Goal: Task Accomplishment & Management: Use online tool/utility

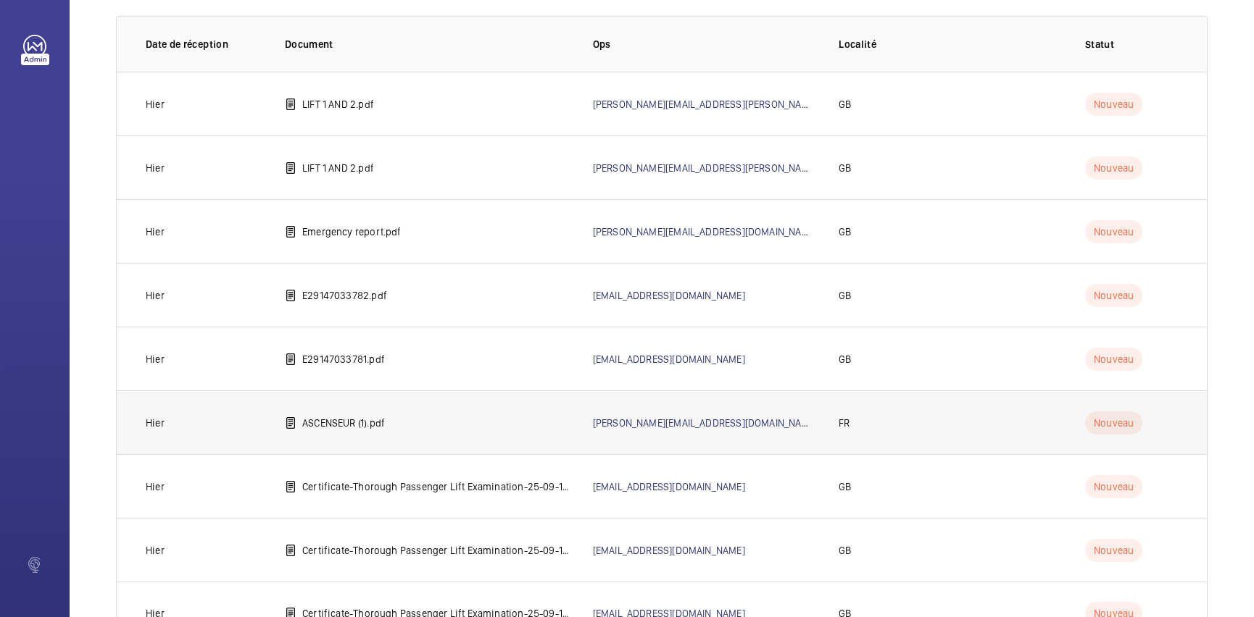
scroll to position [167, 0]
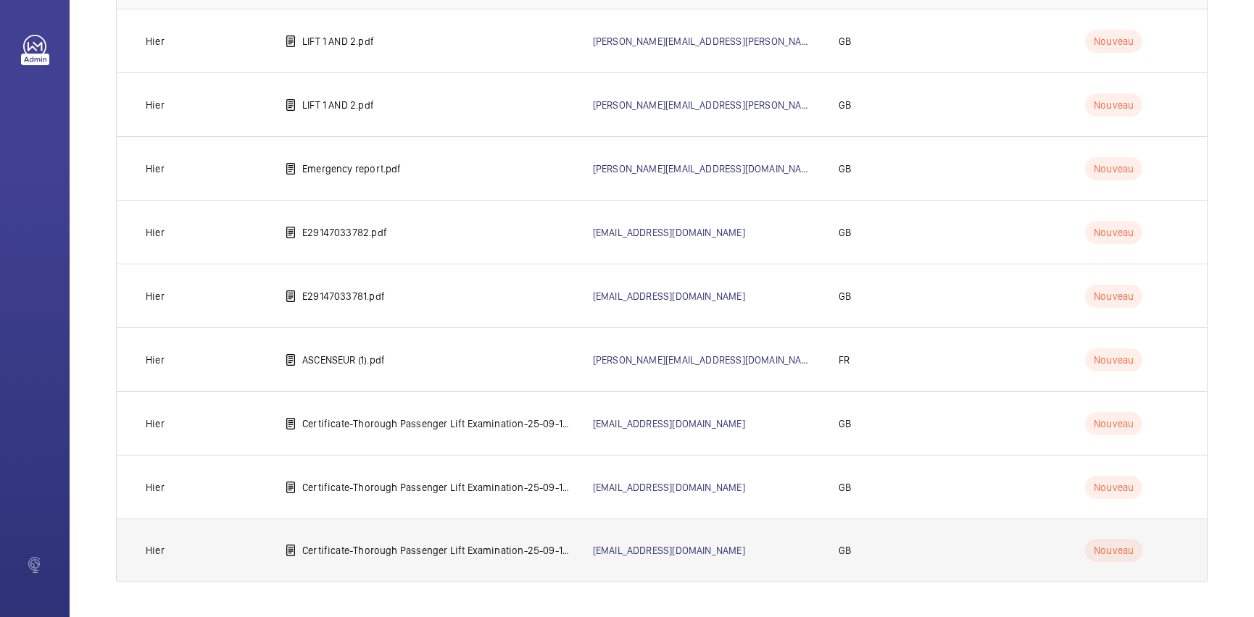
click at [467, 554] on p "Certificate-Thorough Passenger Lift Examination-25-09-16 1360 E29147033781 A De…" at bounding box center [435, 551] width 267 height 14
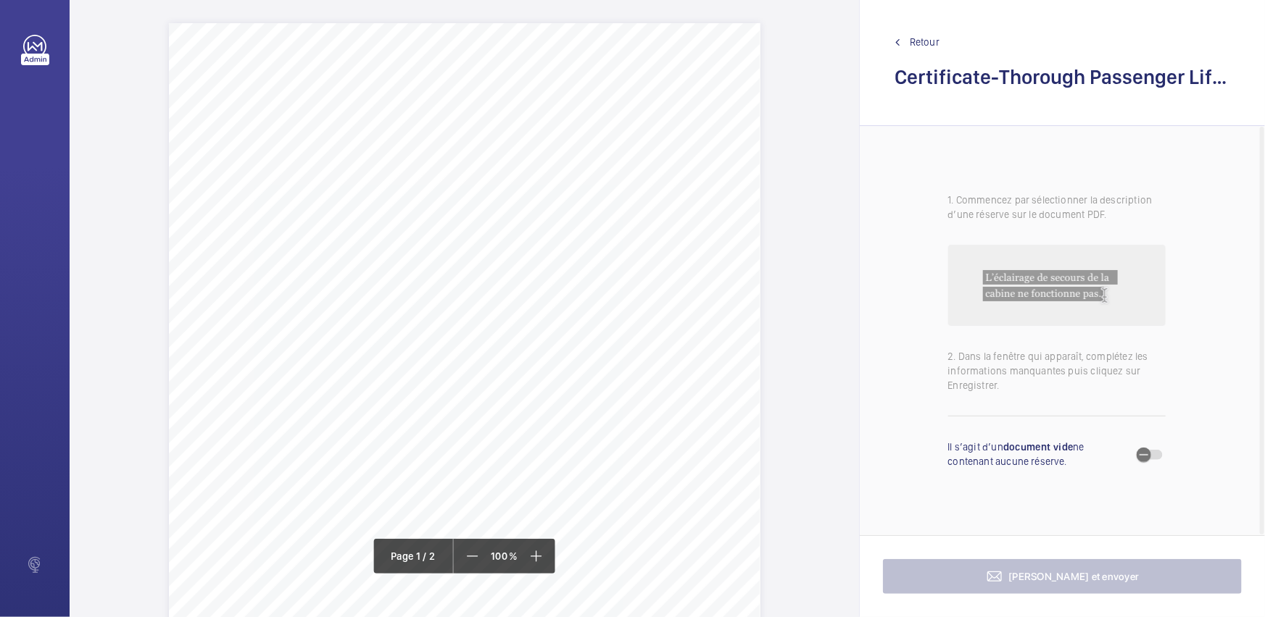
drag, startPoint x: 518, startPoint y: 379, endPoint x: 670, endPoint y: 383, distance: 151.5
click at [670, 383] on div "Page 1" at bounding box center [464, 405] width 591 height 765
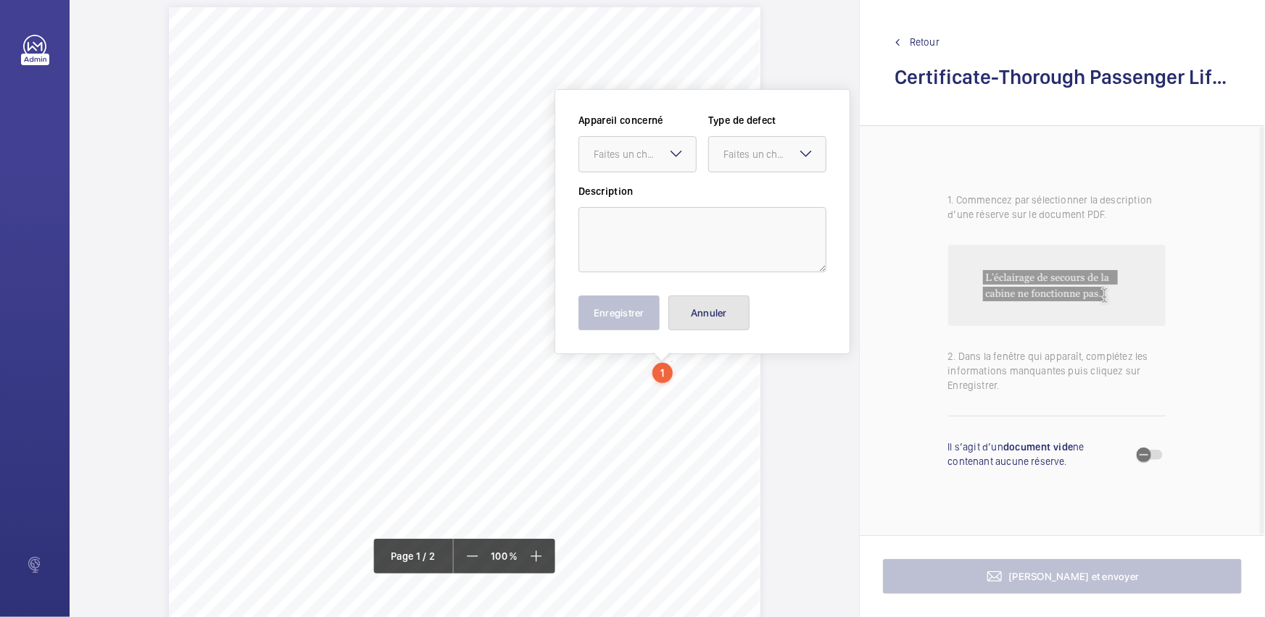
click at [696, 322] on button "Annuler" at bounding box center [708, 313] width 81 height 35
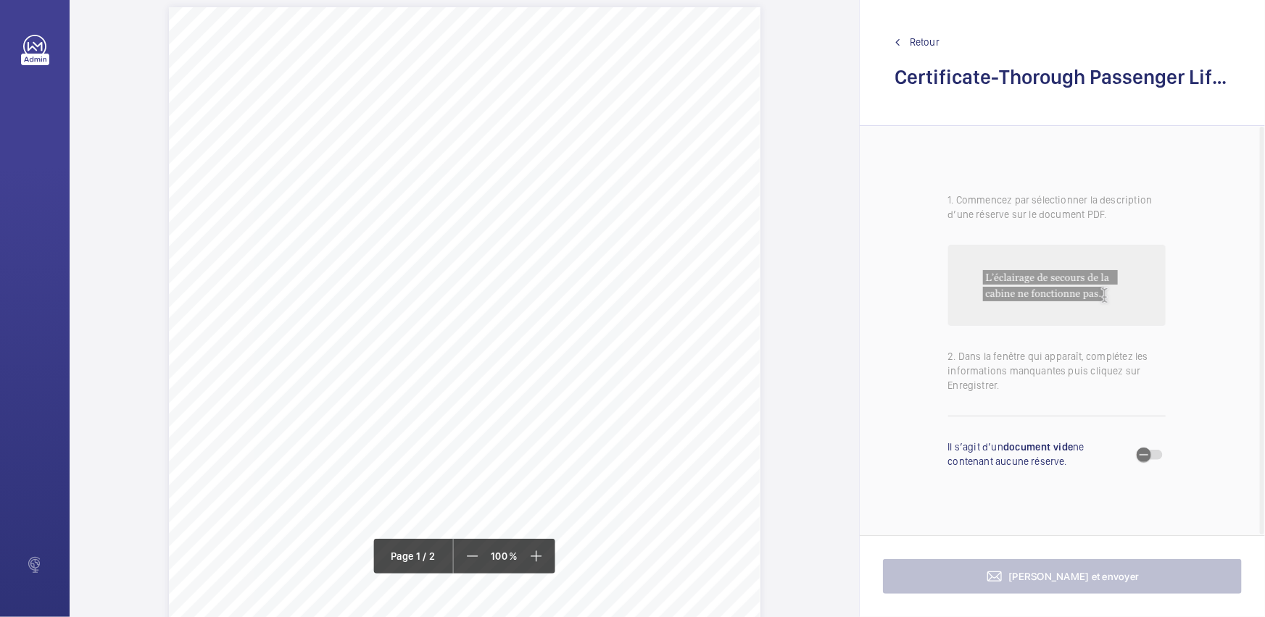
drag, startPoint x: 500, startPoint y: 149, endPoint x: 556, endPoint y: 146, distance: 55.9
click at [549, 148] on div "Page 1" at bounding box center [464, 389] width 591 height 765
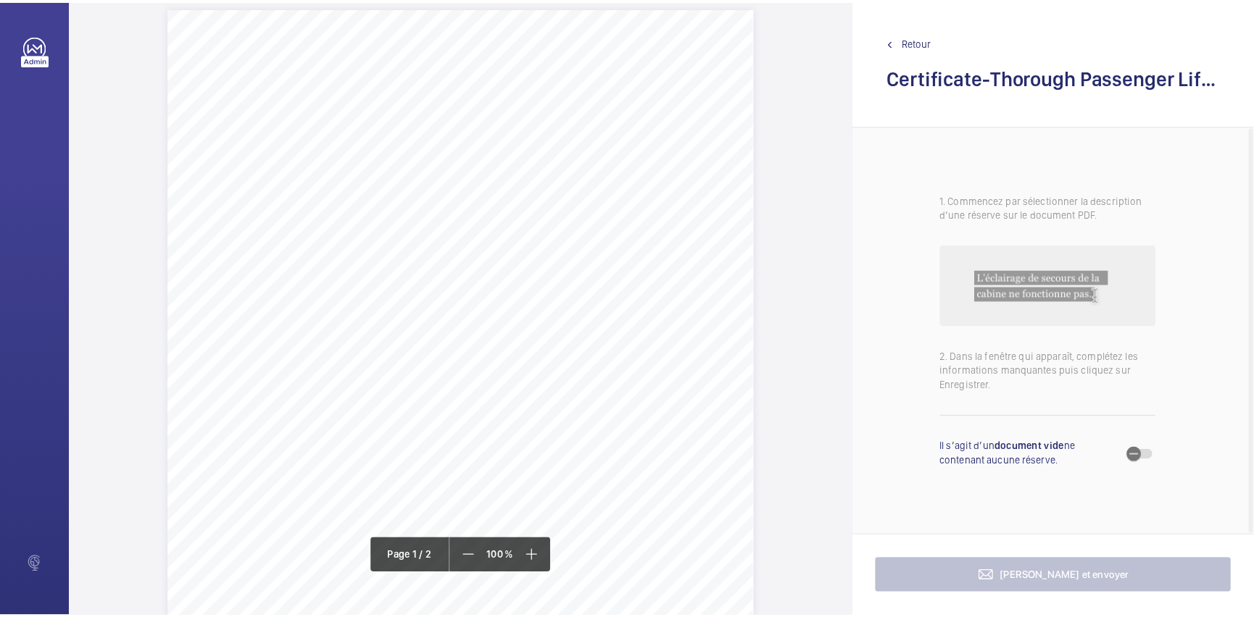
scroll to position [0, 0]
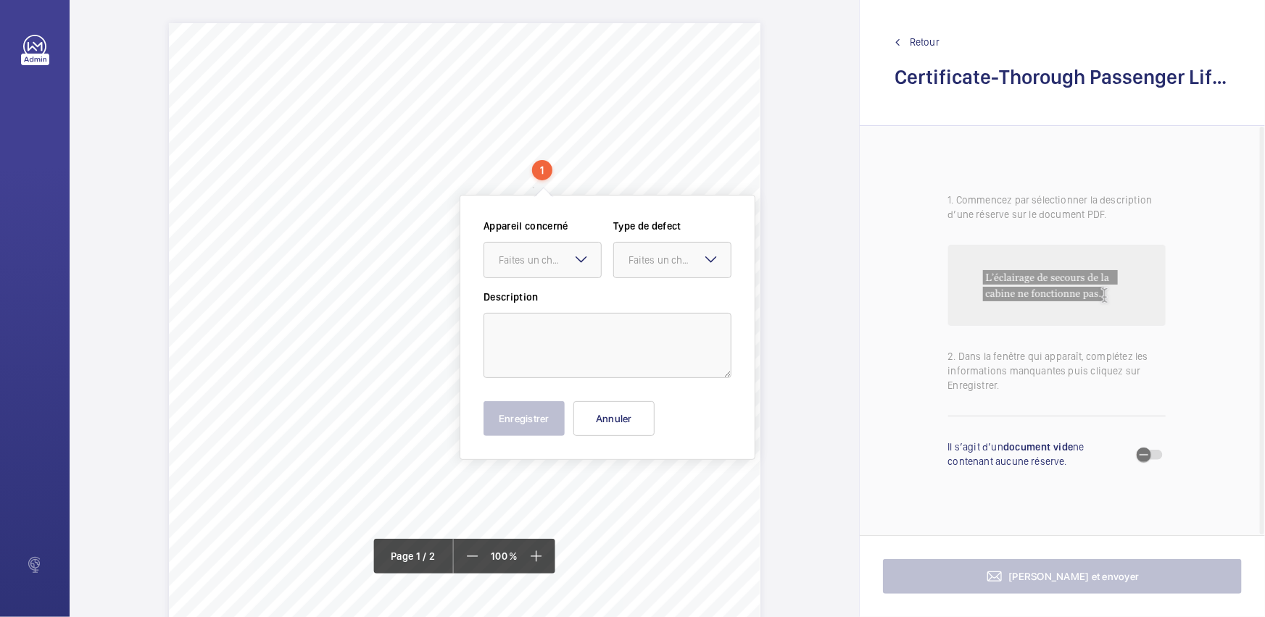
click at [936, 38] on span "Retour" at bounding box center [924, 42] width 30 height 14
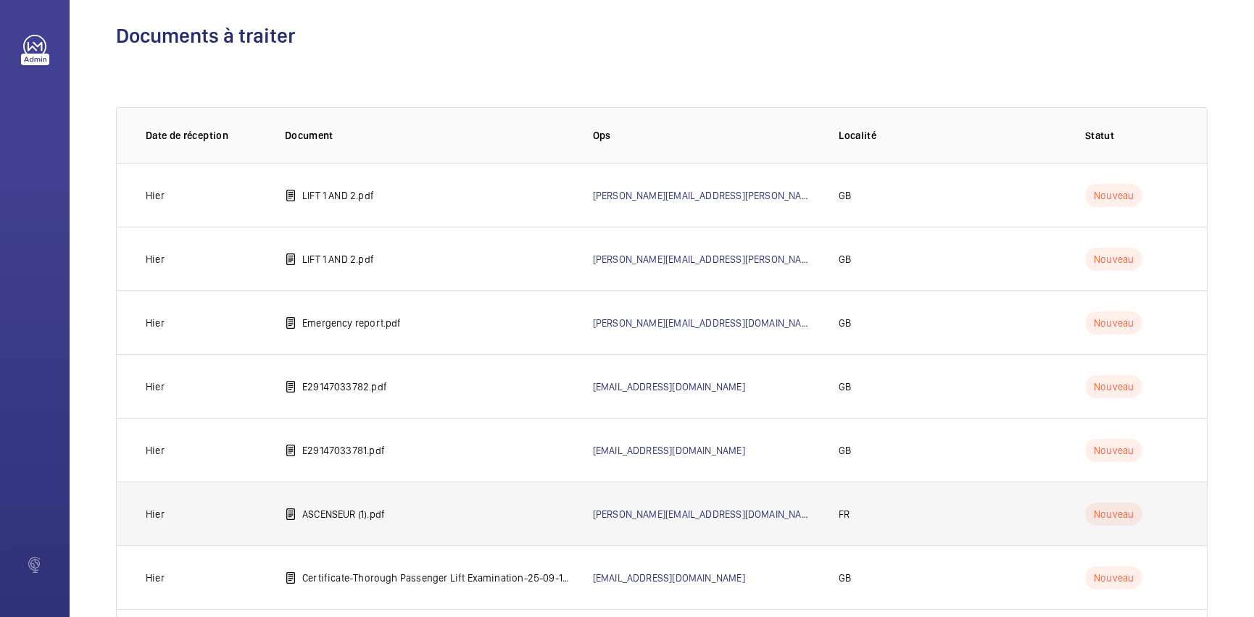
scroll to position [167, 0]
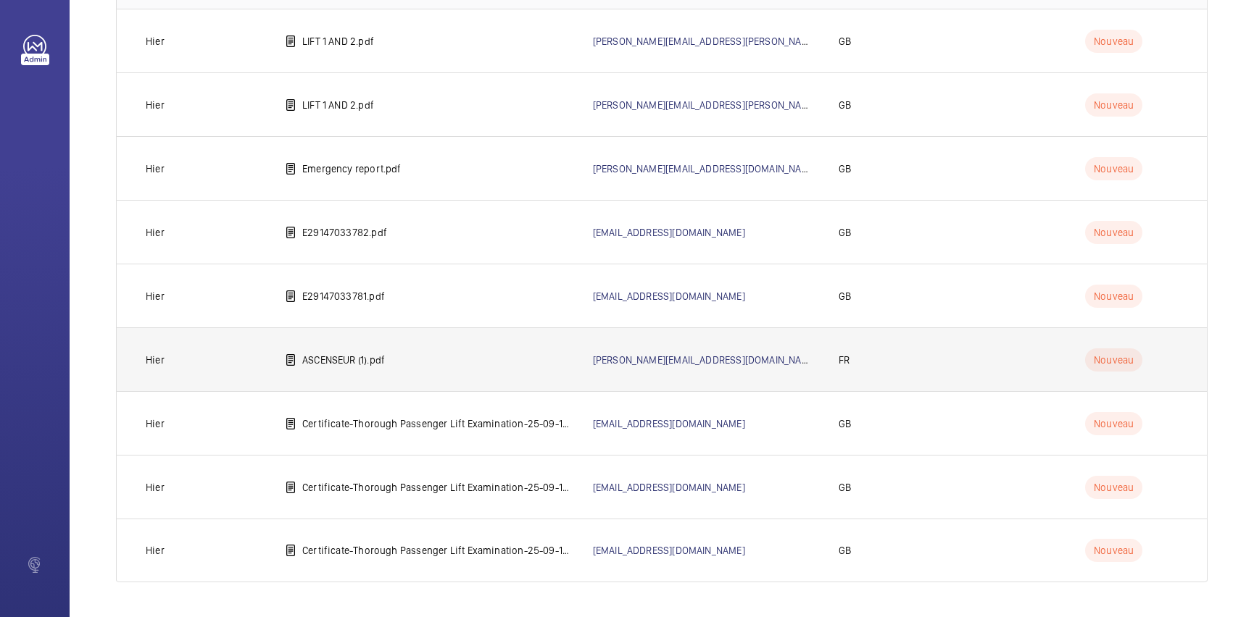
click at [464, 362] on td "ASCENSEUR (1).pdf" at bounding box center [416, 360] width 308 height 64
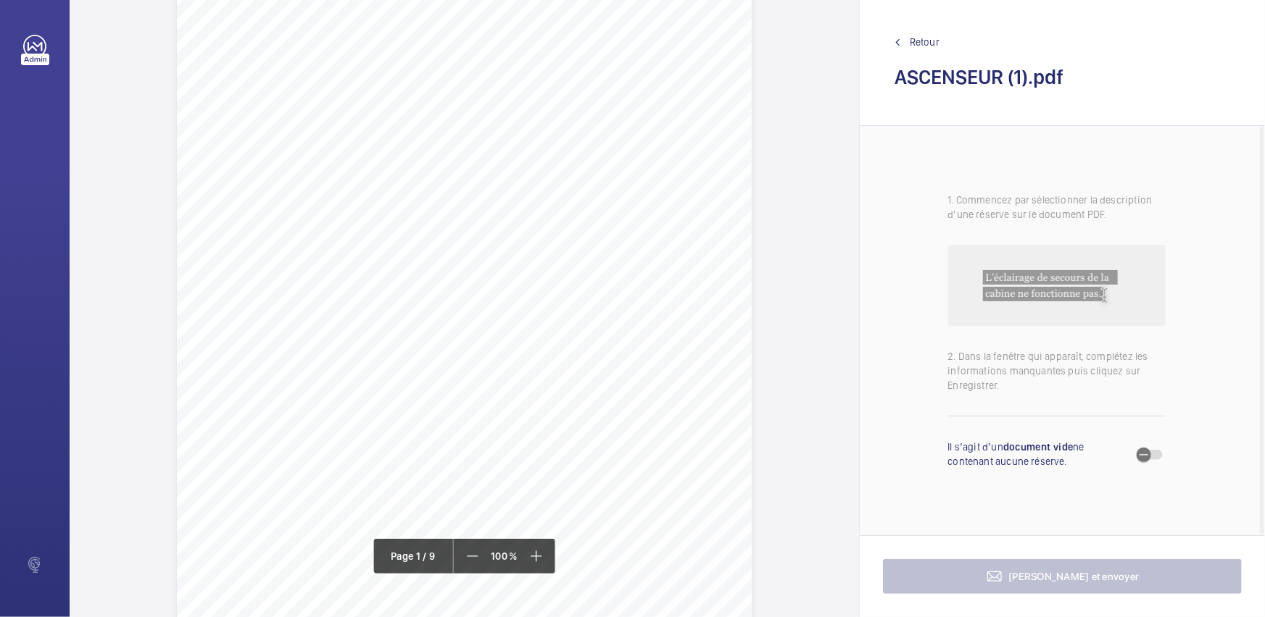
click at [461, 362] on div "Bureau Veritas Exploitation SAS CHAMPS SUR MARNE [STREET_ADDRESS] Mail : [PERSO…" at bounding box center [464, 364] width 575 height 813
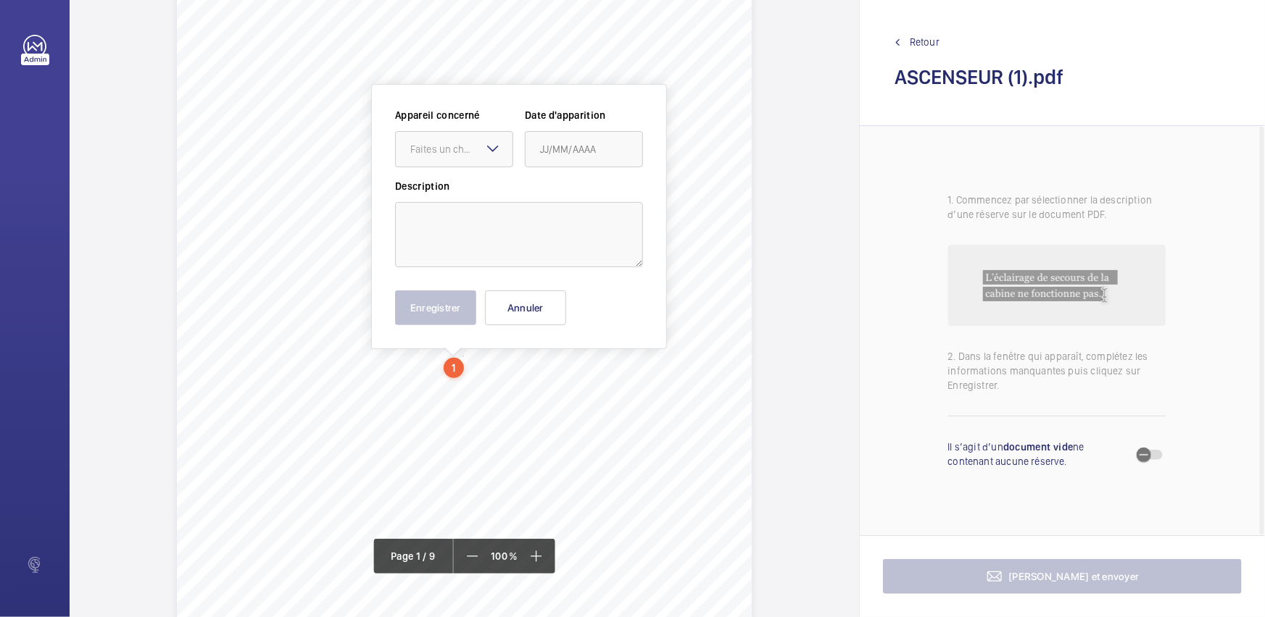
scroll to position [60, 0]
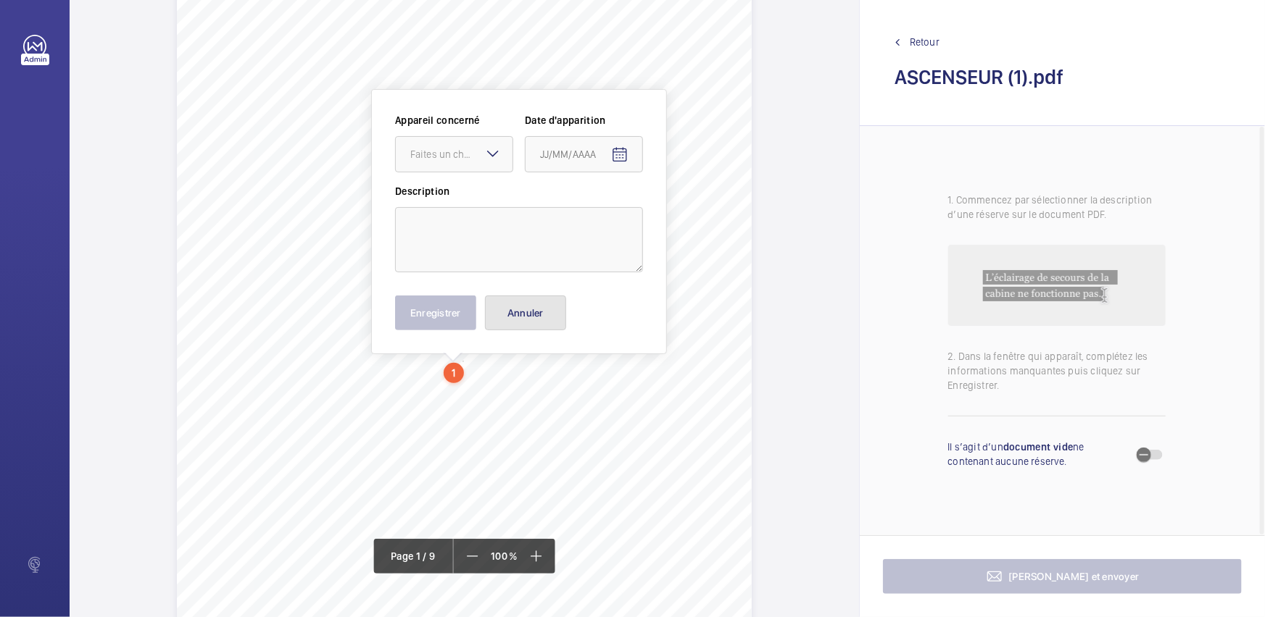
click at [556, 307] on button "Annuler" at bounding box center [525, 313] width 81 height 35
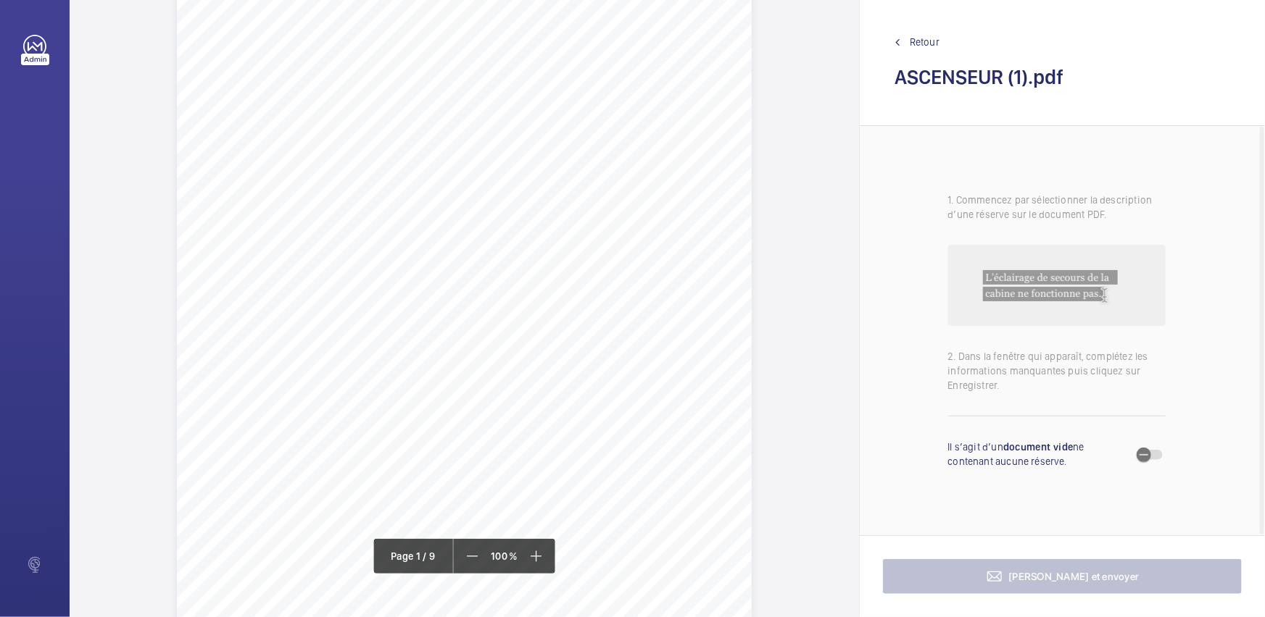
click at [551, 362] on div "Bureau Veritas Exploitation SAS CHAMPS SUR MARNE [STREET_ADDRESS] Mail : [PERSO…" at bounding box center [464, 369] width 575 height 813
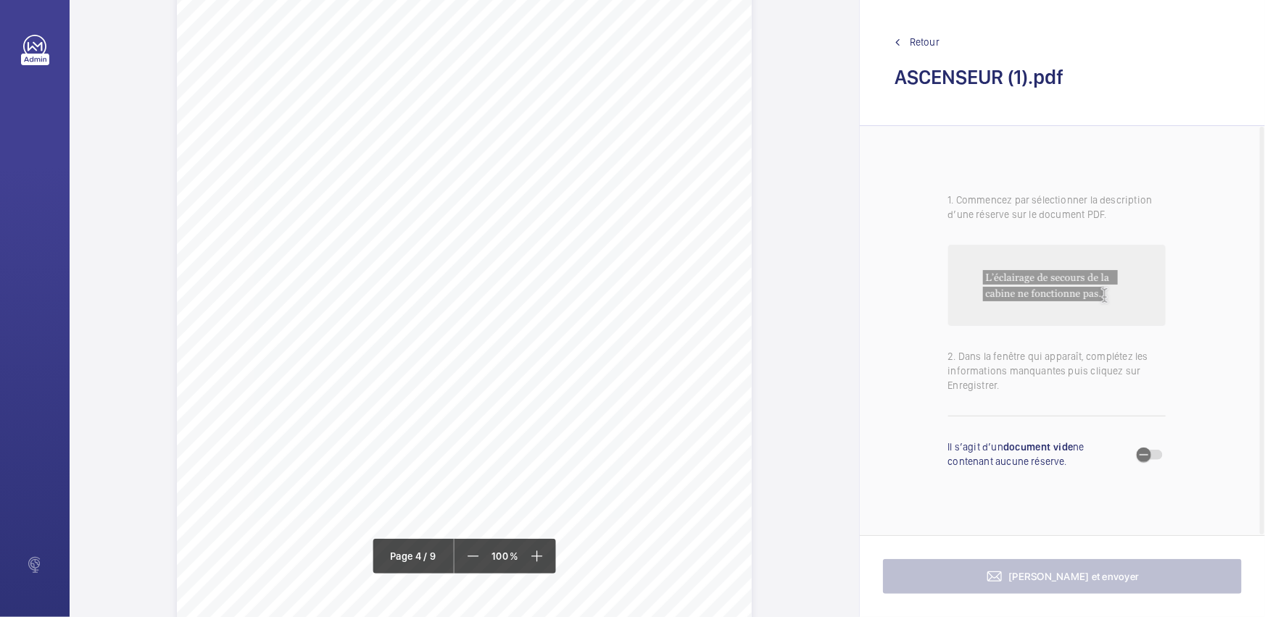
scroll to position [2625, 0]
drag, startPoint x: 331, startPoint y: 164, endPoint x: 445, endPoint y: 188, distance: 116.4
click at [445, 188] on div "Périmètre vérifié dans le rapport | Centre de Detention de Melun ÉQUIPEMENT(S) …" at bounding box center [464, 265] width 575 height 813
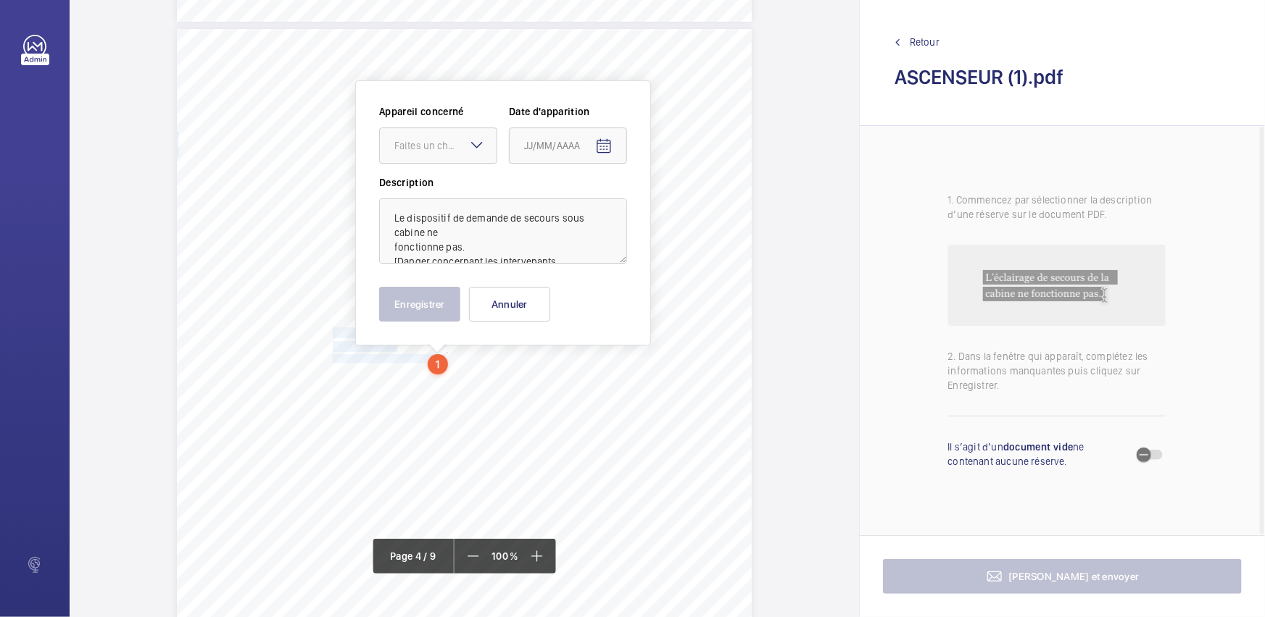
scroll to position [2447, 0]
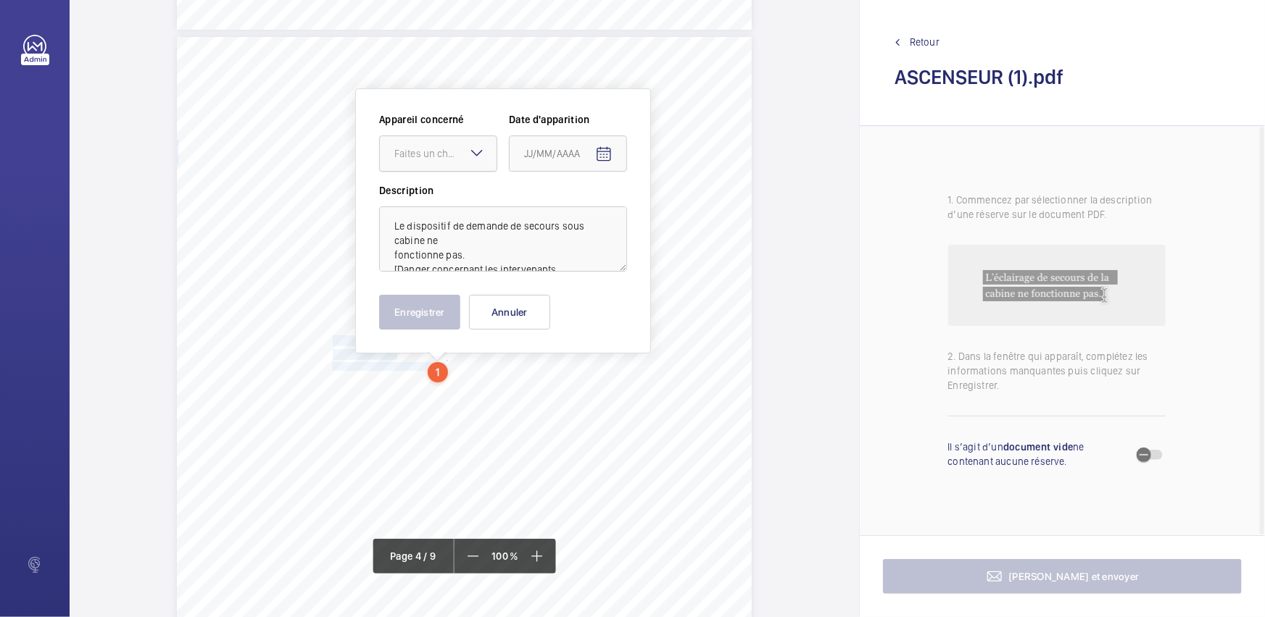
click at [449, 150] on div "Faites un choix" at bounding box center [445, 153] width 102 height 14
click at [435, 196] on span "38611681" at bounding box center [438, 198] width 88 height 14
click at [608, 159] on mat-icon "Open calendar" at bounding box center [603, 154] width 17 height 17
click at [562, 203] on span "Choose month and year" at bounding box center [544, 211] width 50 height 35
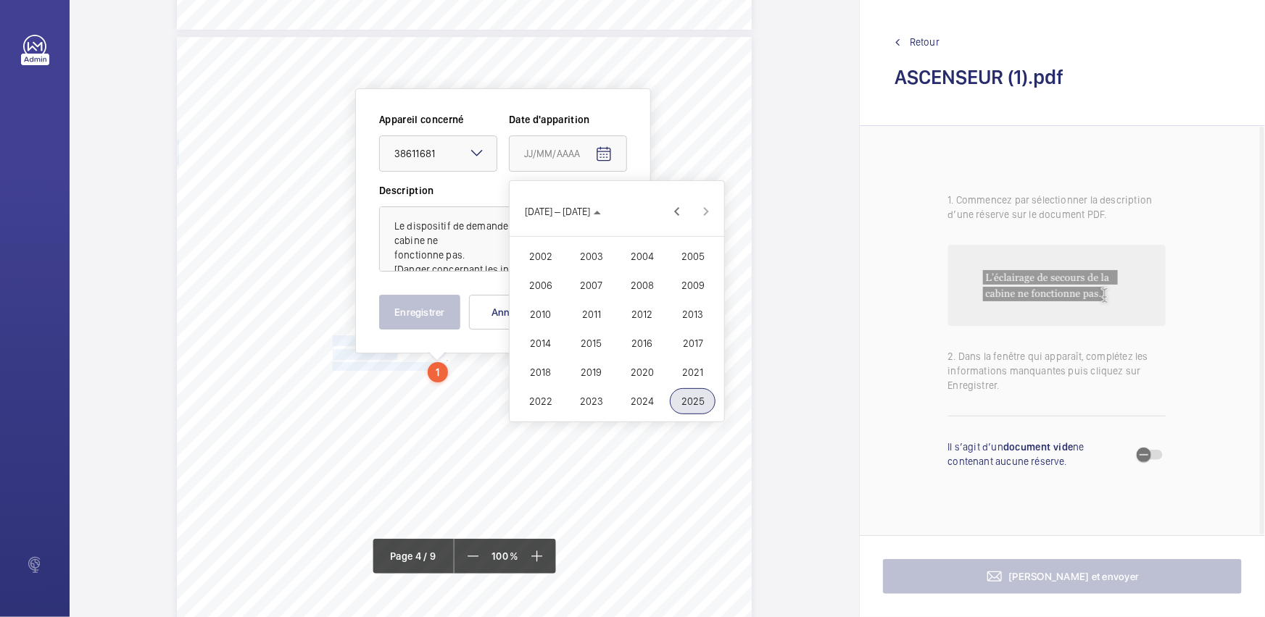
click at [596, 394] on span "2023" at bounding box center [591, 401] width 46 height 26
click at [638, 258] on span "MARS" at bounding box center [642, 256] width 46 height 26
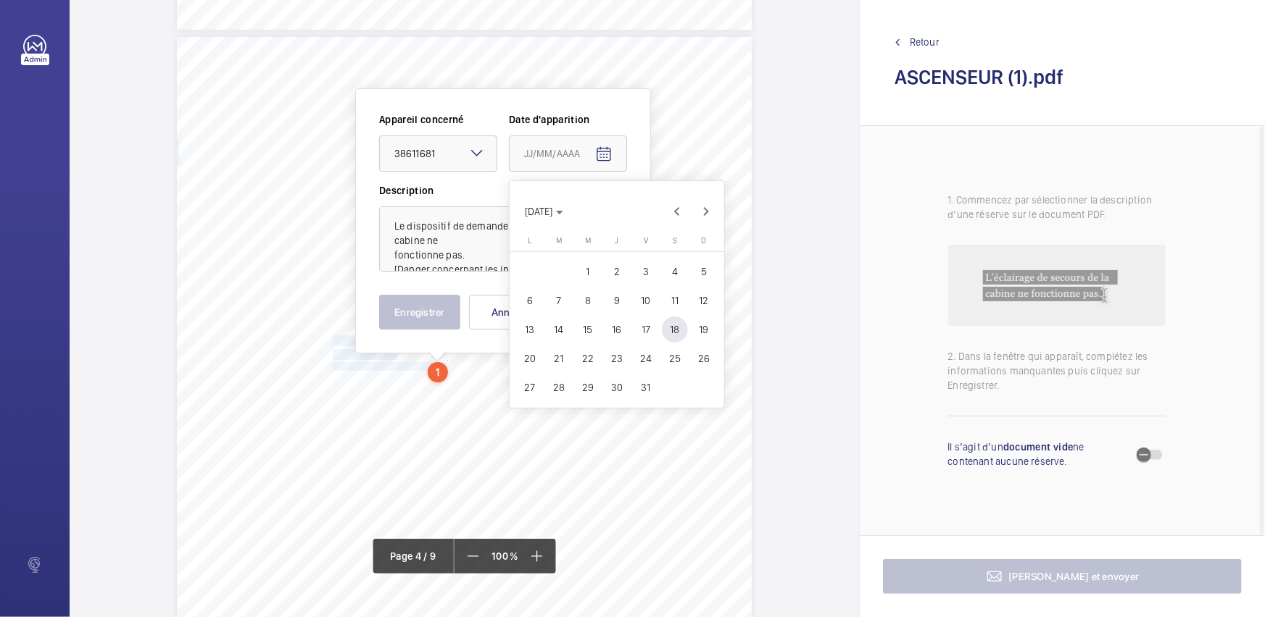
click at [617, 387] on span "30" at bounding box center [617, 388] width 26 height 26
type input "[DATE]"
click at [433, 311] on button "Enregistrer" at bounding box center [419, 312] width 81 height 35
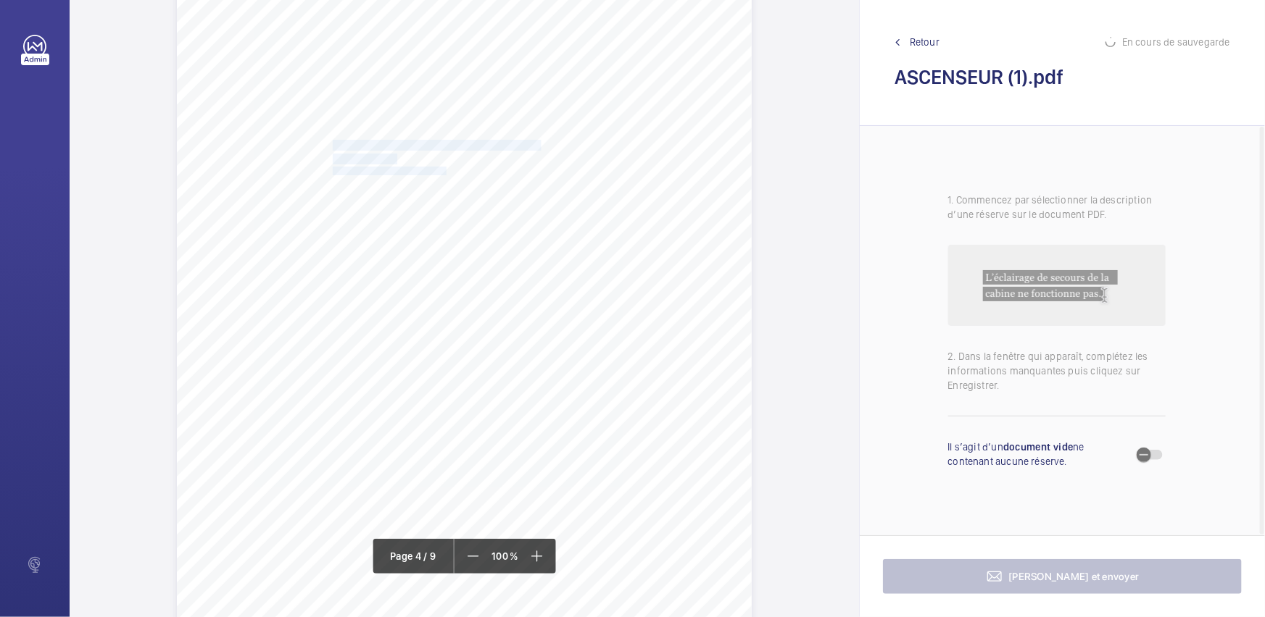
scroll to position [2645, 0]
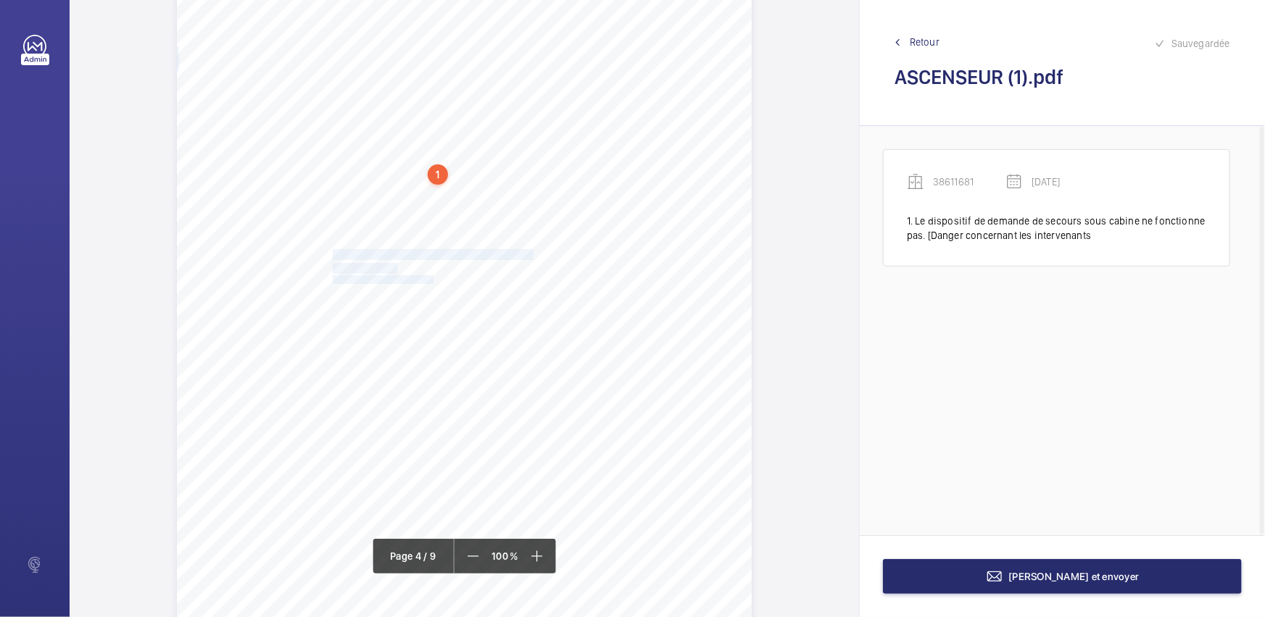
drag, startPoint x: 331, startPoint y: 254, endPoint x: 430, endPoint y: 278, distance: 102.0
click at [430, 278] on div "Périmètre vérifié dans le rapport | Centre de Detention de Melun ÉQUIPEMENT(S) …" at bounding box center [464, 245] width 575 height 813
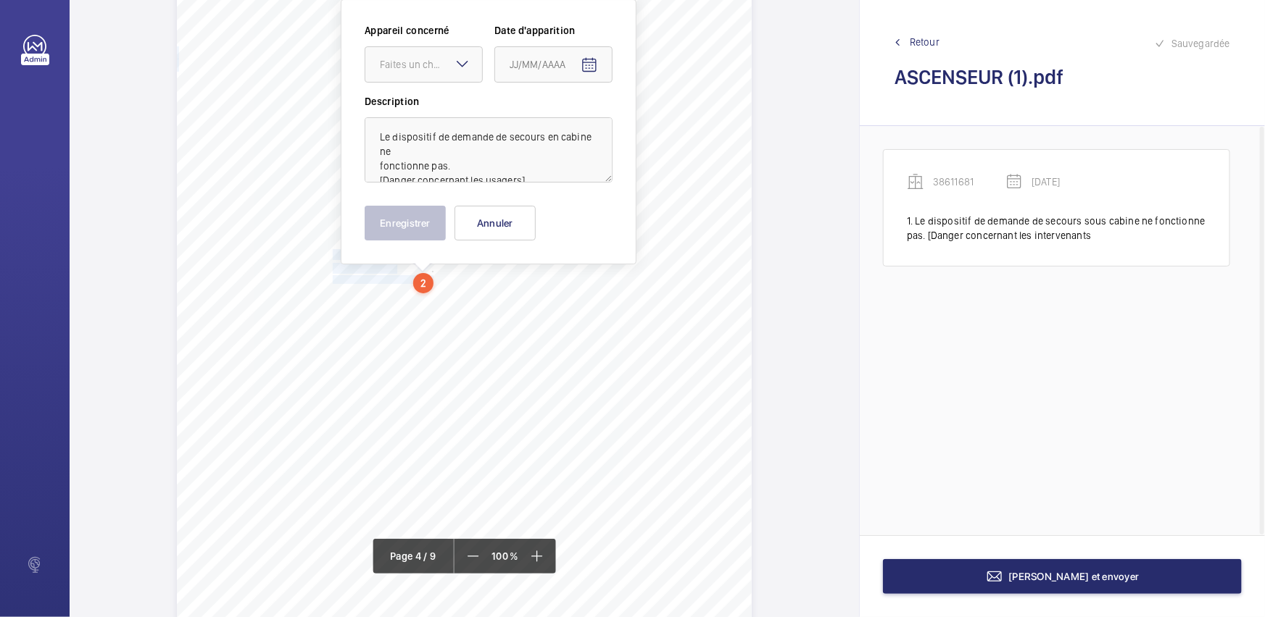
scroll to position [2556, 0]
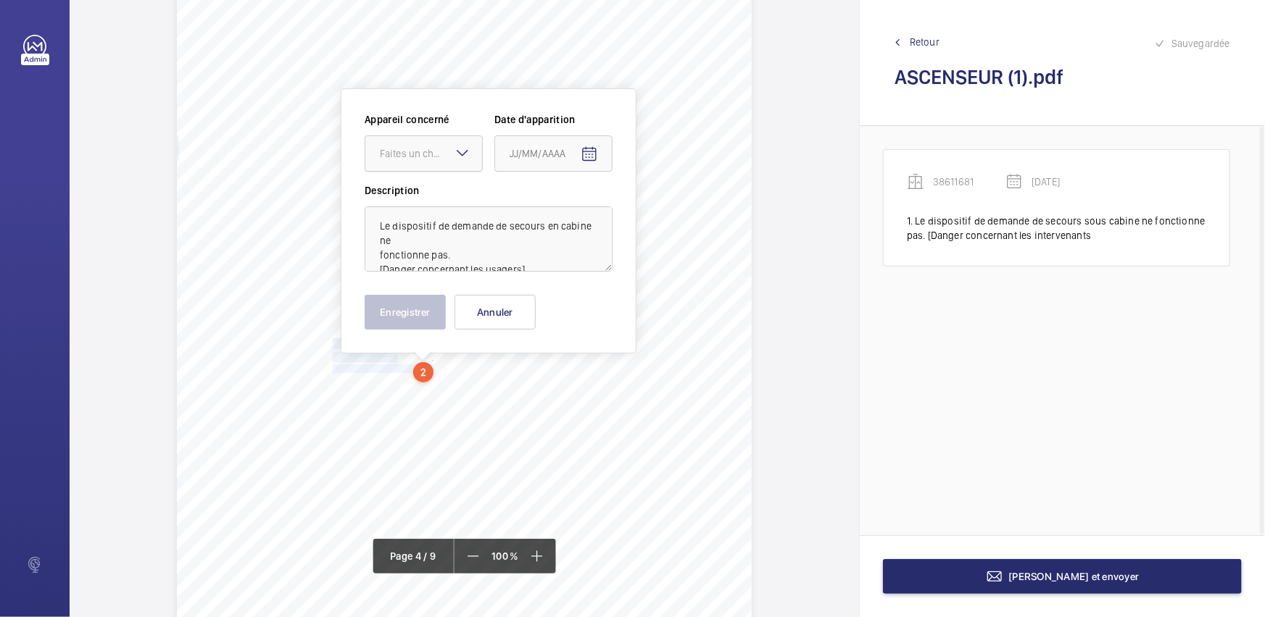
click at [430, 158] on div "Faites un choix" at bounding box center [431, 153] width 102 height 14
click at [427, 198] on span "38611681" at bounding box center [424, 198] width 88 height 14
click at [587, 157] on mat-icon "Open calendar" at bounding box center [588, 154] width 17 height 17
click at [525, 206] on span "[DATE]" at bounding box center [524, 212] width 28 height 12
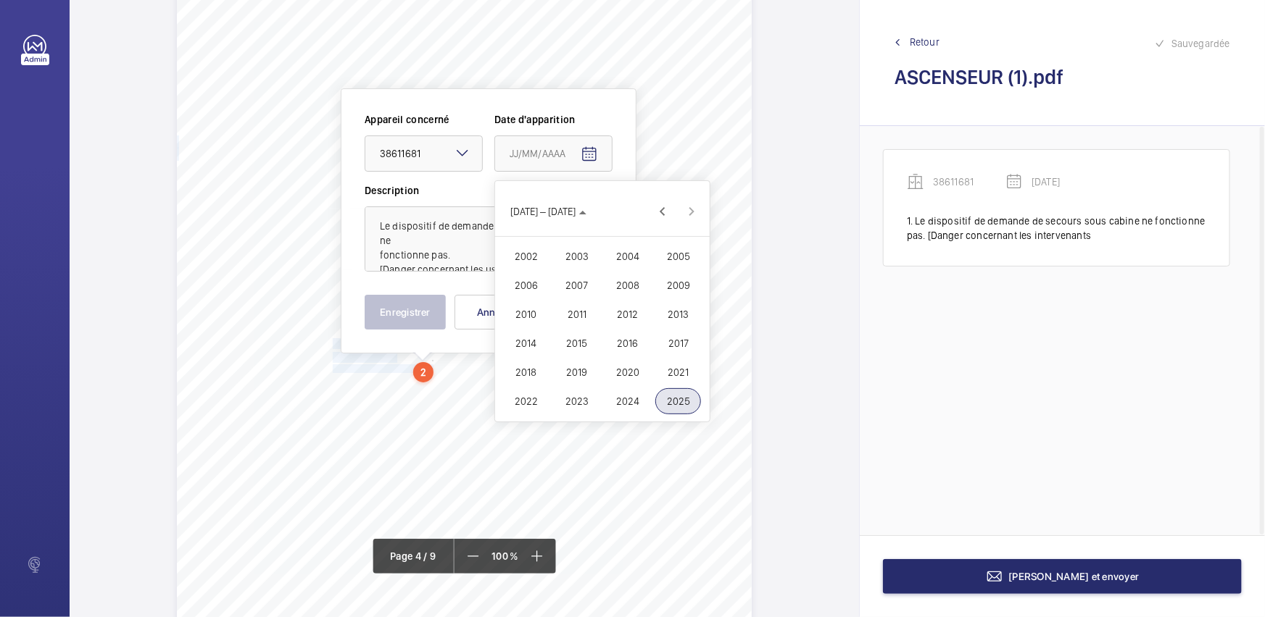
click at [580, 399] on span "2023" at bounding box center [577, 401] width 46 height 26
click at [623, 257] on span "MARS" at bounding box center [627, 256] width 46 height 26
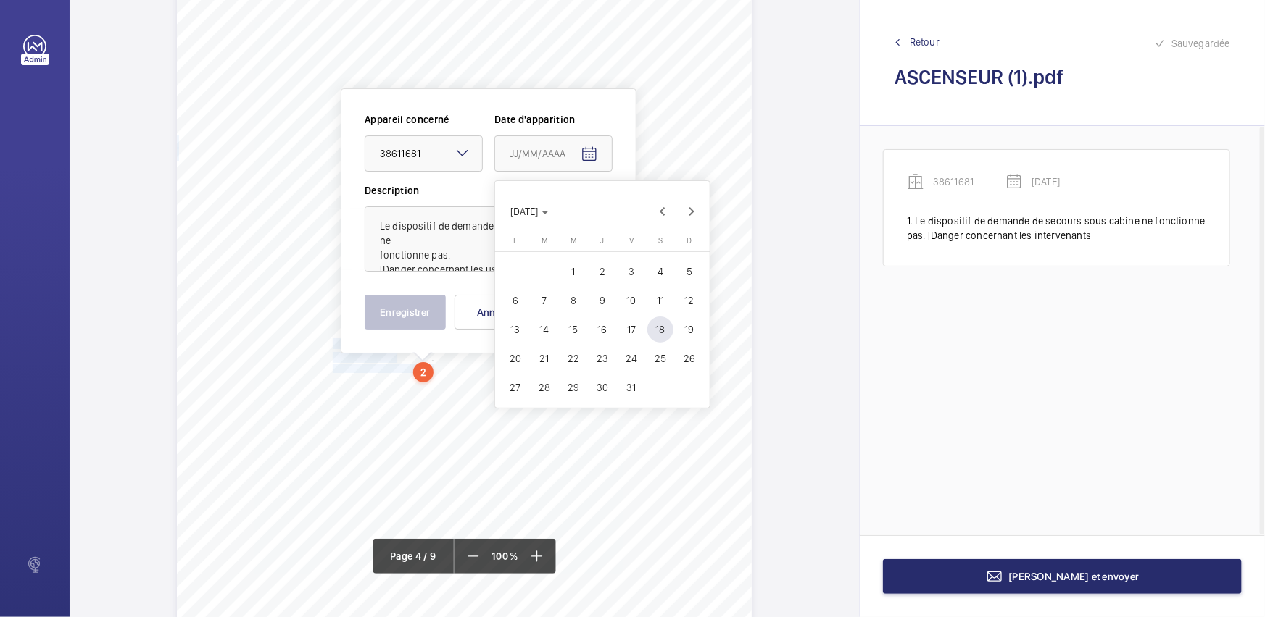
click at [601, 391] on span "30" at bounding box center [602, 388] width 26 height 26
type input "[DATE]"
click at [412, 312] on button "Enregistrer" at bounding box center [405, 312] width 81 height 35
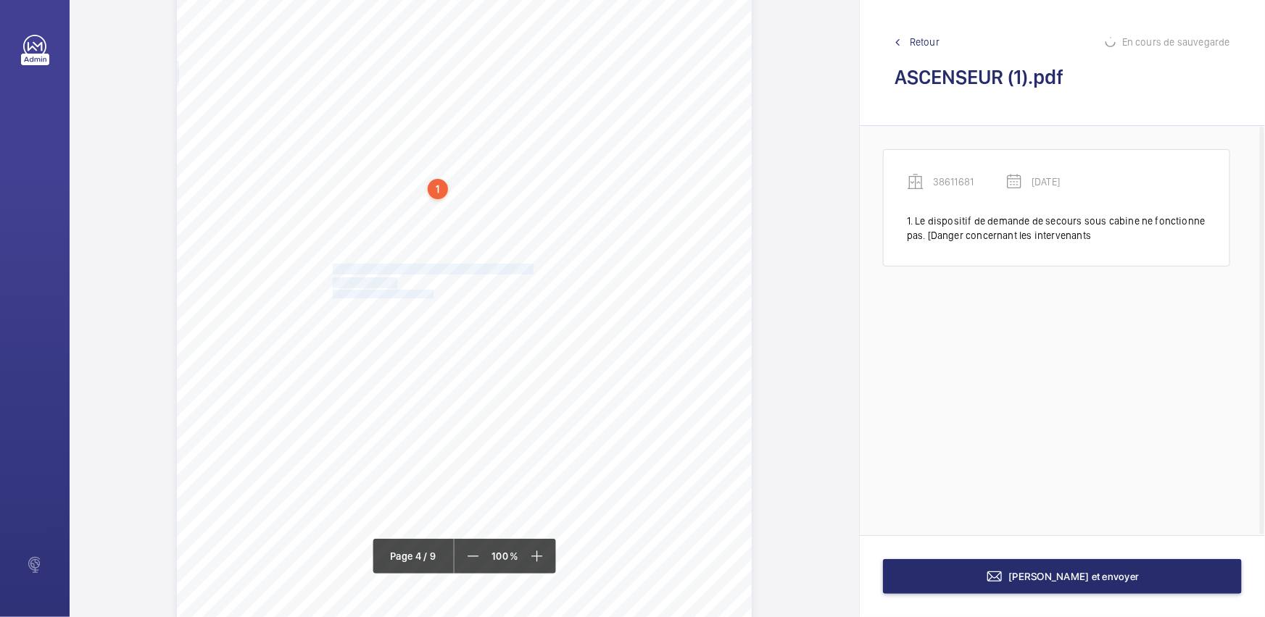
scroll to position [2819, 0]
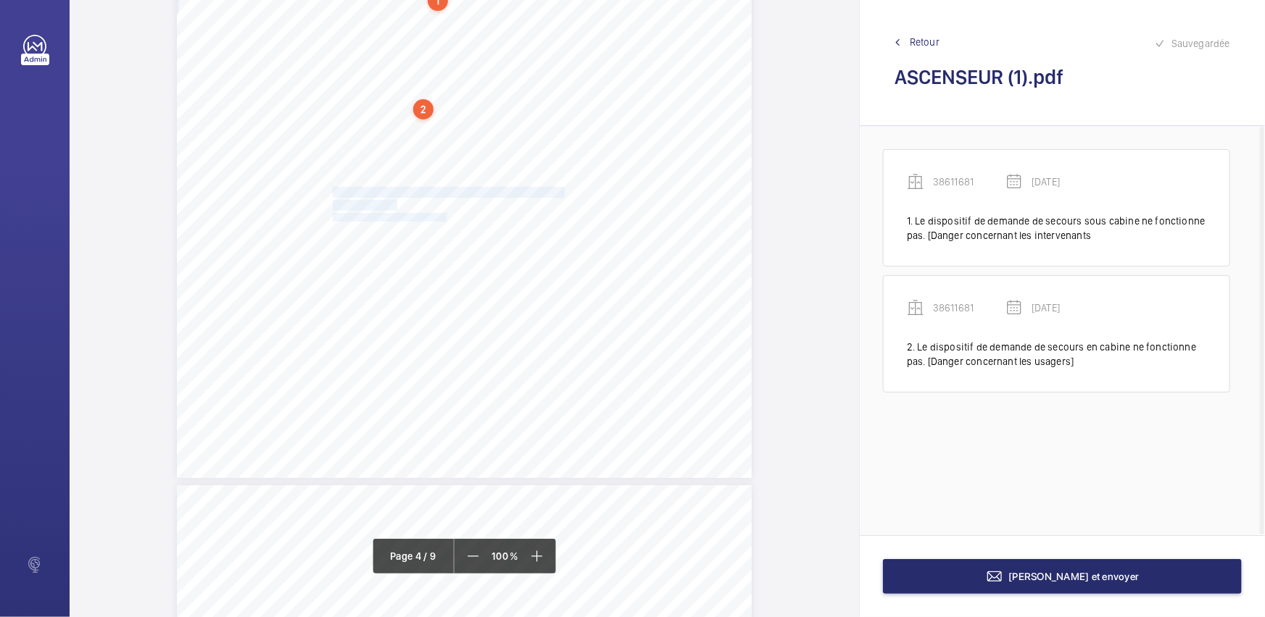
drag, startPoint x: 331, startPoint y: 190, endPoint x: 444, endPoint y: 213, distance: 115.4
click at [444, 213] on div "Périmètre vérifié dans le rapport | Centre de Detention de Melun ÉQUIPEMENT(S) …" at bounding box center [464, 71] width 575 height 813
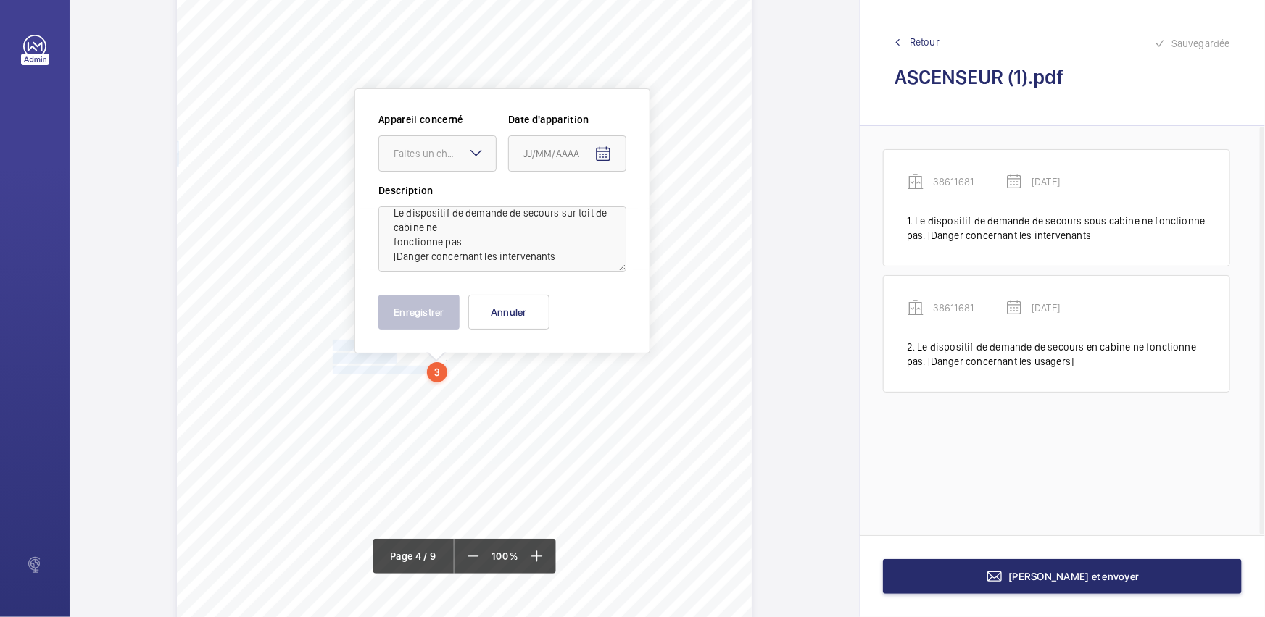
scroll to position [17, 0]
click at [578, 253] on textarea "Le dispositif de demande de secours sur toit de cabine ne fonctionne pas. [Dang…" at bounding box center [502, 239] width 248 height 65
click at [478, 166] on div at bounding box center [437, 153] width 117 height 35
drag, startPoint x: 461, startPoint y: 193, endPoint x: 559, endPoint y: 171, distance: 100.9
click at [461, 193] on span "38611681" at bounding box center [438, 198] width 88 height 14
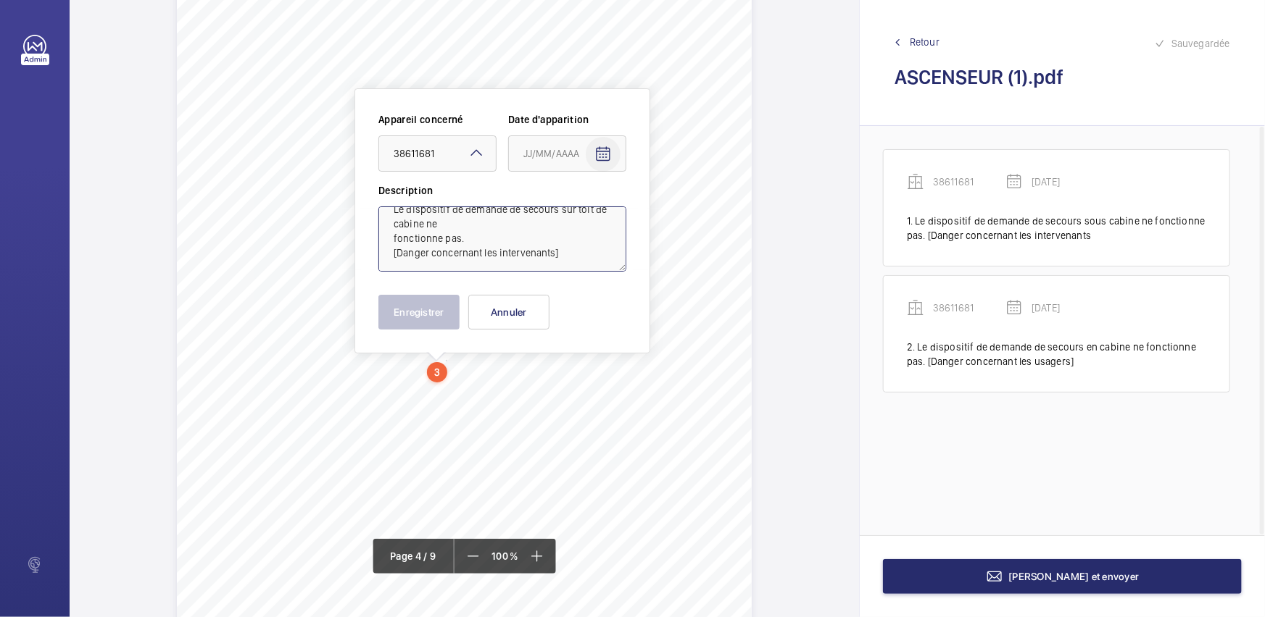
type textarea "Le dispositif de demande de secours sur toit de cabine ne fonctionne pas. [Dang…"
click at [596, 151] on mat-icon "Open calendar" at bounding box center [602, 154] width 17 height 17
click at [568, 209] on span "Choose month and year" at bounding box center [543, 211] width 50 height 35
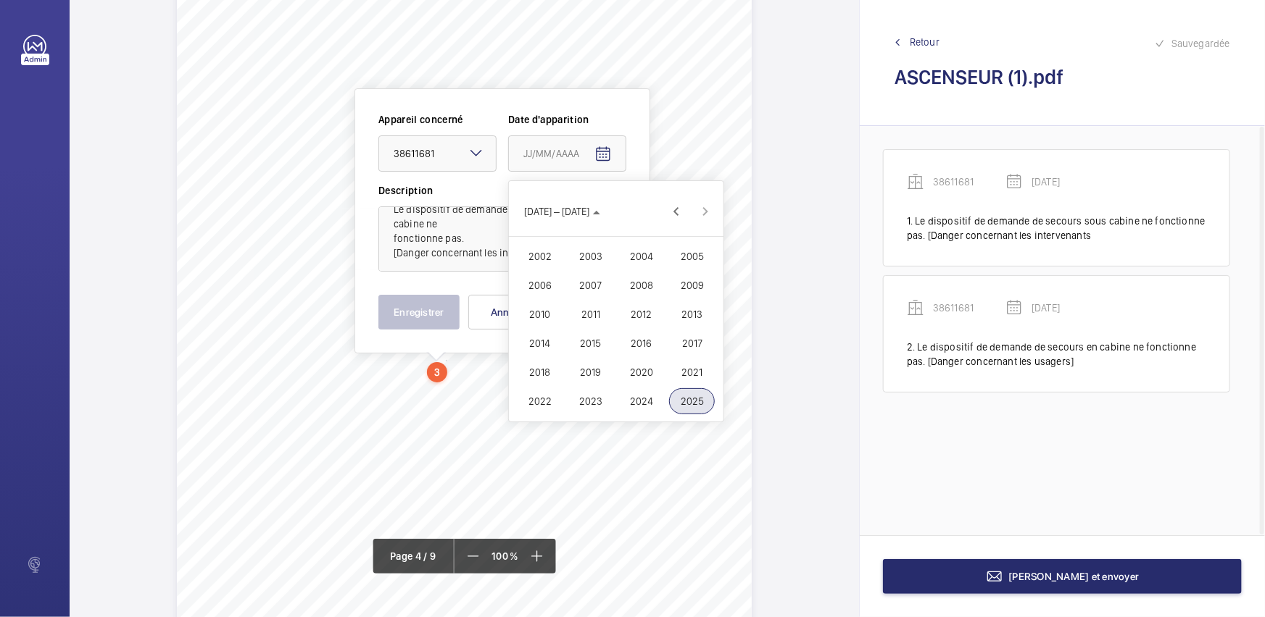
click at [590, 401] on span "2023" at bounding box center [590, 401] width 46 height 26
click at [642, 263] on span "MARS" at bounding box center [641, 256] width 46 height 26
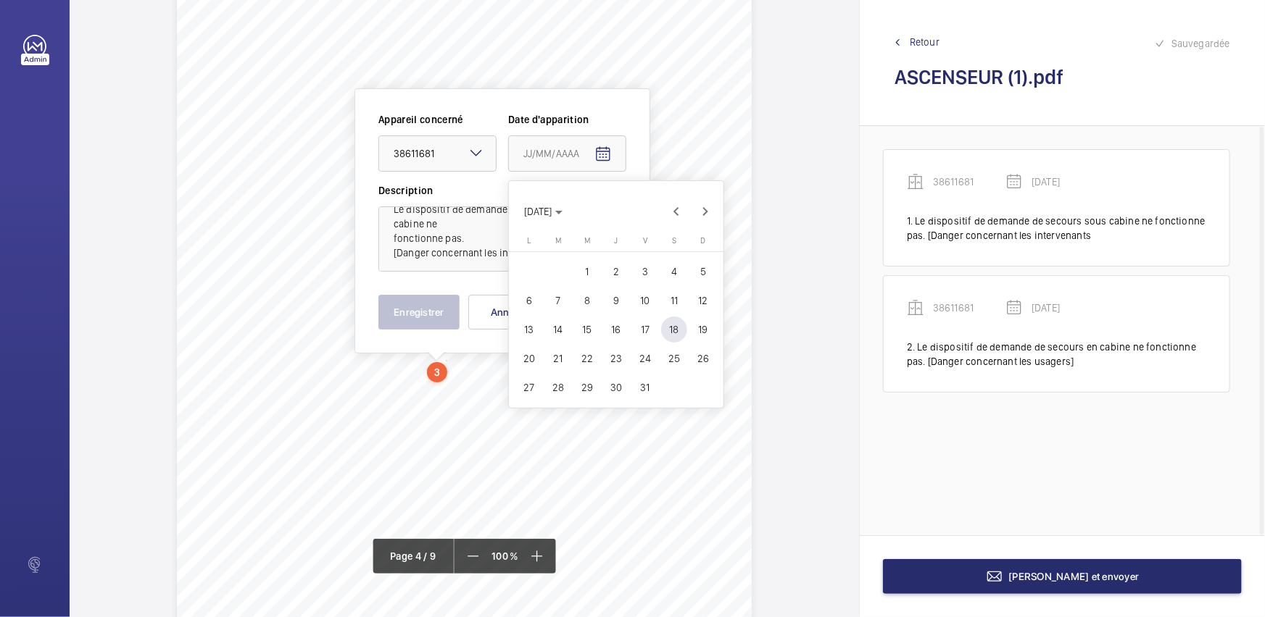
click at [607, 382] on span "30" at bounding box center [616, 388] width 26 height 26
type input "[DATE]"
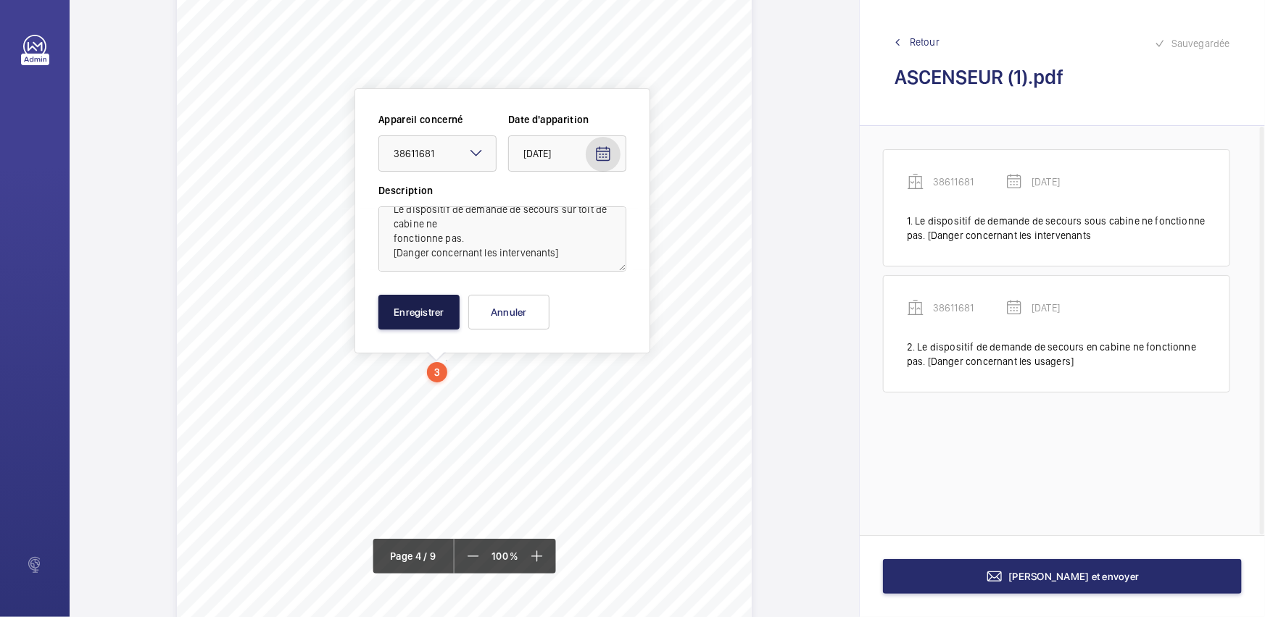
click at [422, 313] on button "Enregistrer" at bounding box center [418, 312] width 81 height 35
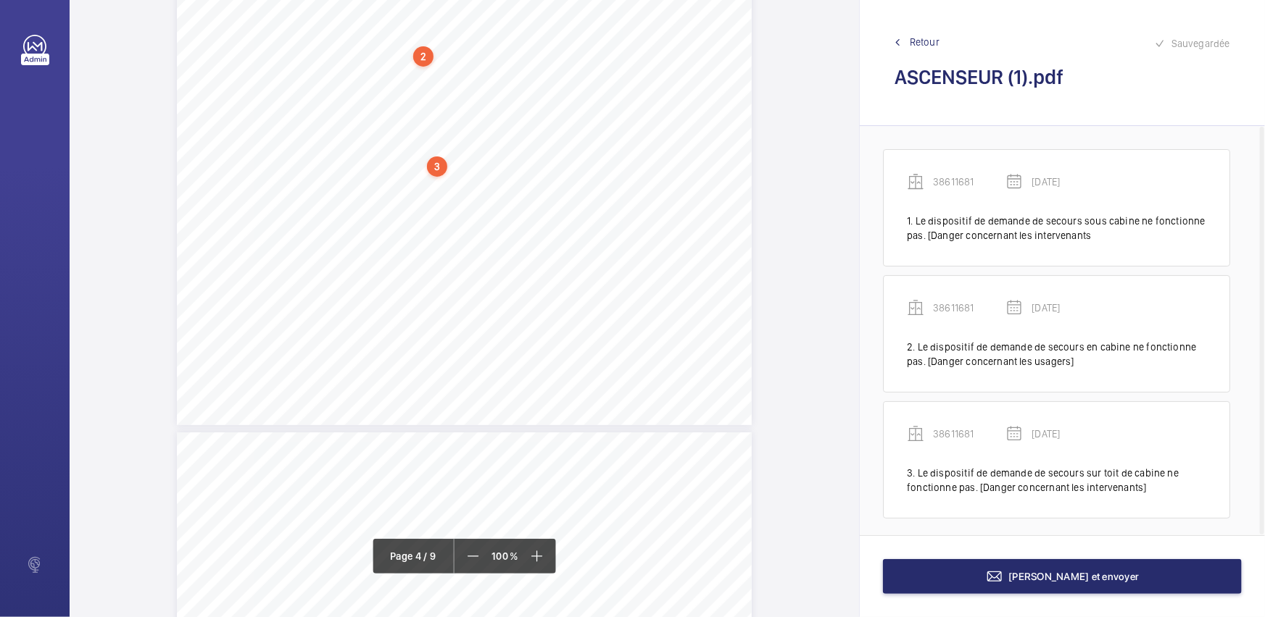
scroll to position [2929, 0]
drag, startPoint x: 333, startPoint y: 193, endPoint x: 446, endPoint y: 203, distance: 113.5
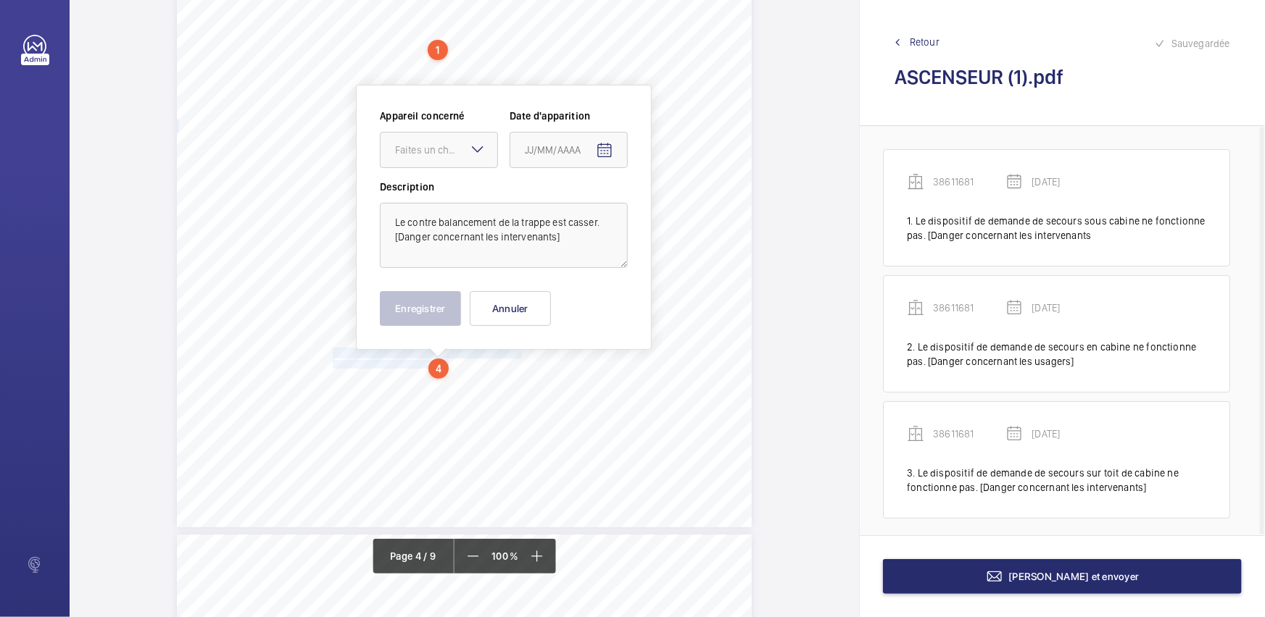
scroll to position [2766, 0]
click at [442, 152] on div "Faites un choix" at bounding box center [446, 153] width 102 height 14
click at [450, 203] on div "38611681" at bounding box center [438, 197] width 117 height 35
click at [594, 159] on span "Open calendar" at bounding box center [604, 154] width 35 height 35
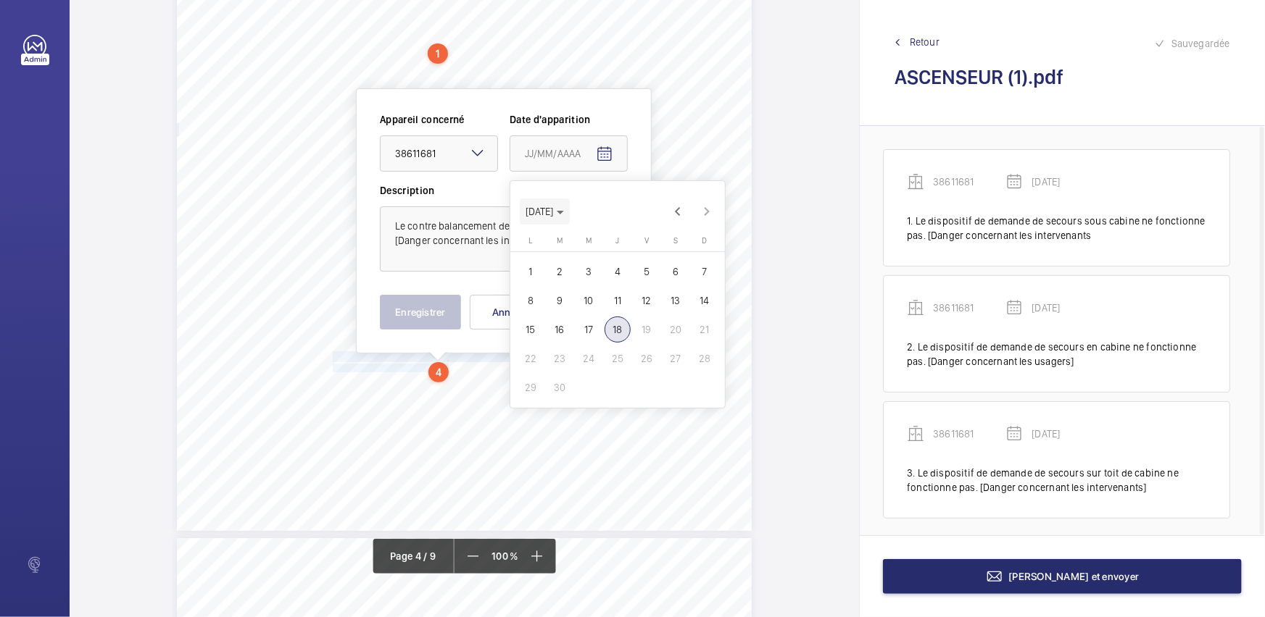
click at [553, 212] on span "[DATE]" at bounding box center [539, 212] width 28 height 12
click at [604, 401] on span "2023" at bounding box center [592, 401] width 46 height 26
click at [646, 257] on span "MARS" at bounding box center [643, 256] width 46 height 26
click at [621, 389] on span "30" at bounding box center [617, 388] width 26 height 26
type input "[DATE]"
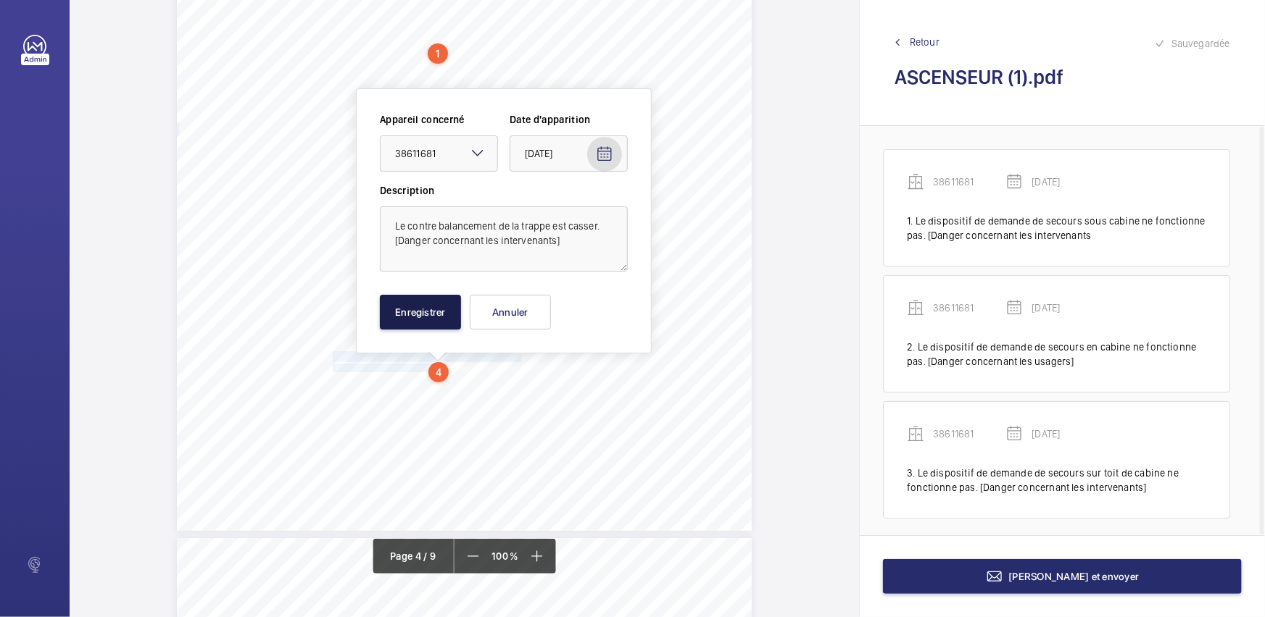
click at [441, 322] on button "Enregistrer" at bounding box center [420, 312] width 81 height 35
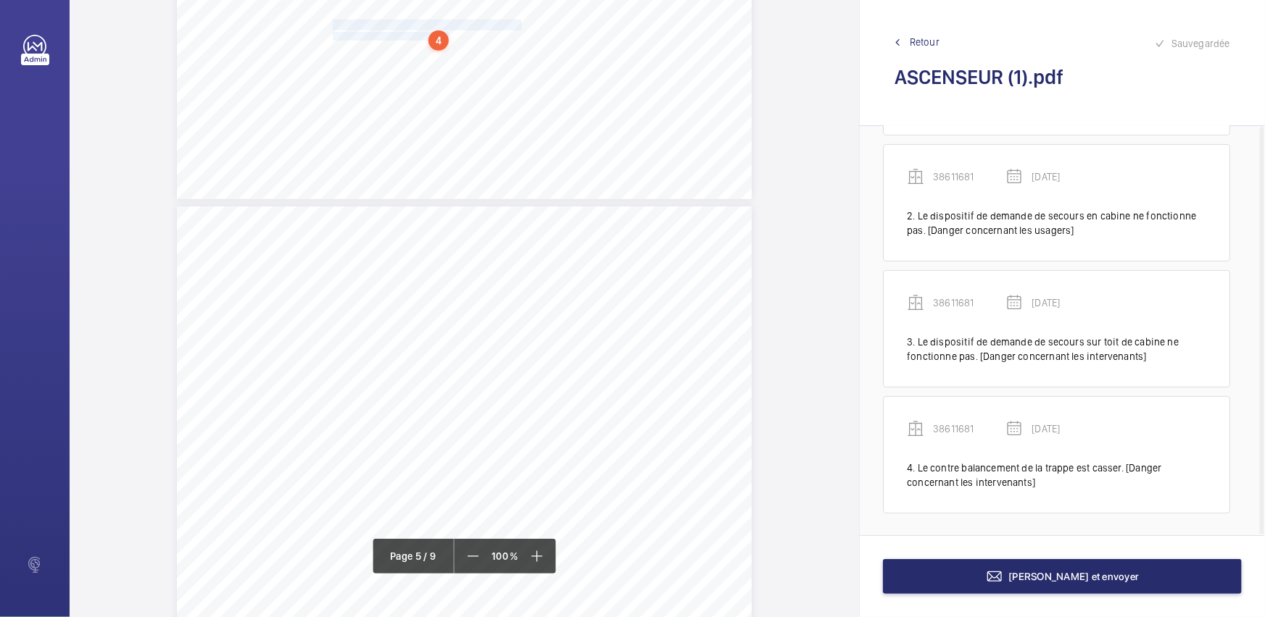
scroll to position [3161, 0]
drag, startPoint x: 330, startPoint y: 278, endPoint x: 491, endPoint y: 291, distance: 160.7
click at [491, 291] on div "Point vérifié Actions à entreprendre 14.2- Etat général des éléments constituti…" at bounding box center [464, 549] width 575 height 813
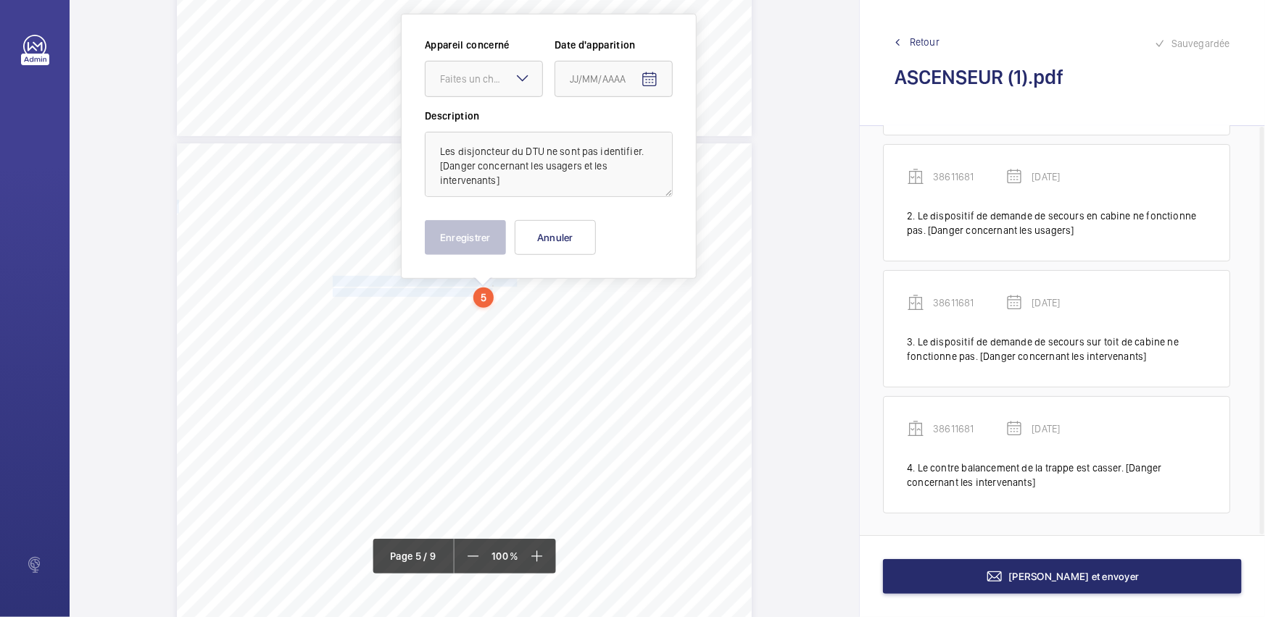
scroll to position [3086, 0]
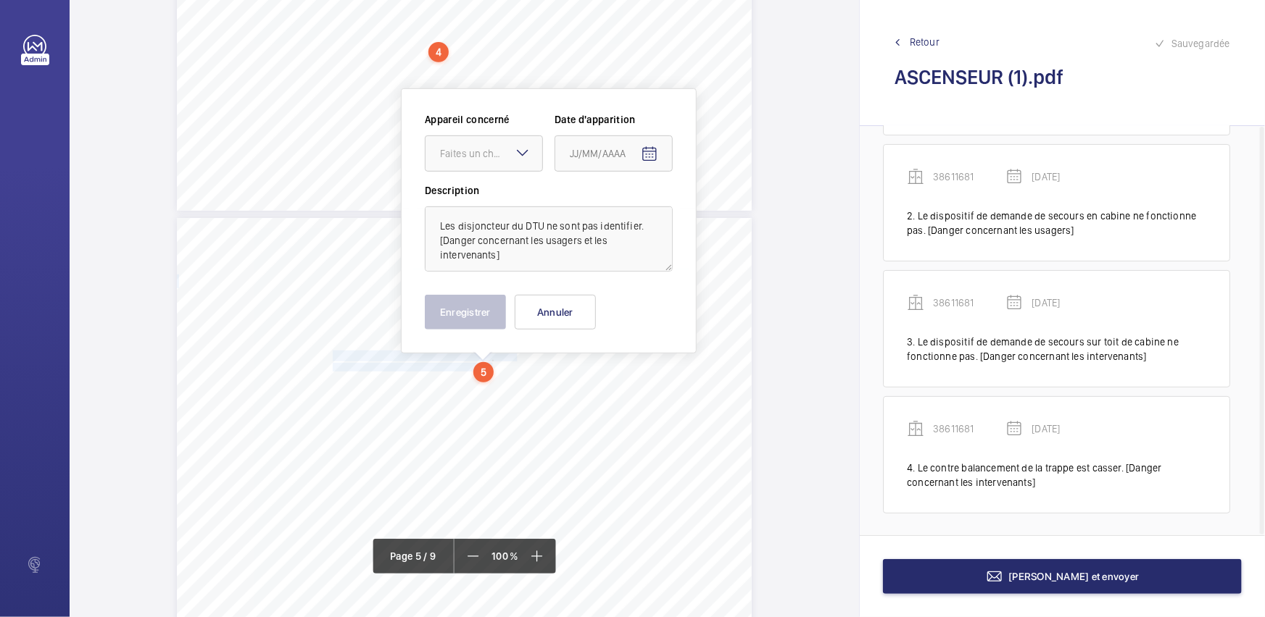
click at [514, 155] on mat-icon at bounding box center [522, 152] width 17 height 17
click at [502, 209] on div "38611681" at bounding box center [483, 197] width 117 height 35
click at [653, 152] on mat-icon "Open calendar" at bounding box center [649, 154] width 17 height 17
click at [598, 210] on span "[DATE]" at bounding box center [584, 212] width 28 height 12
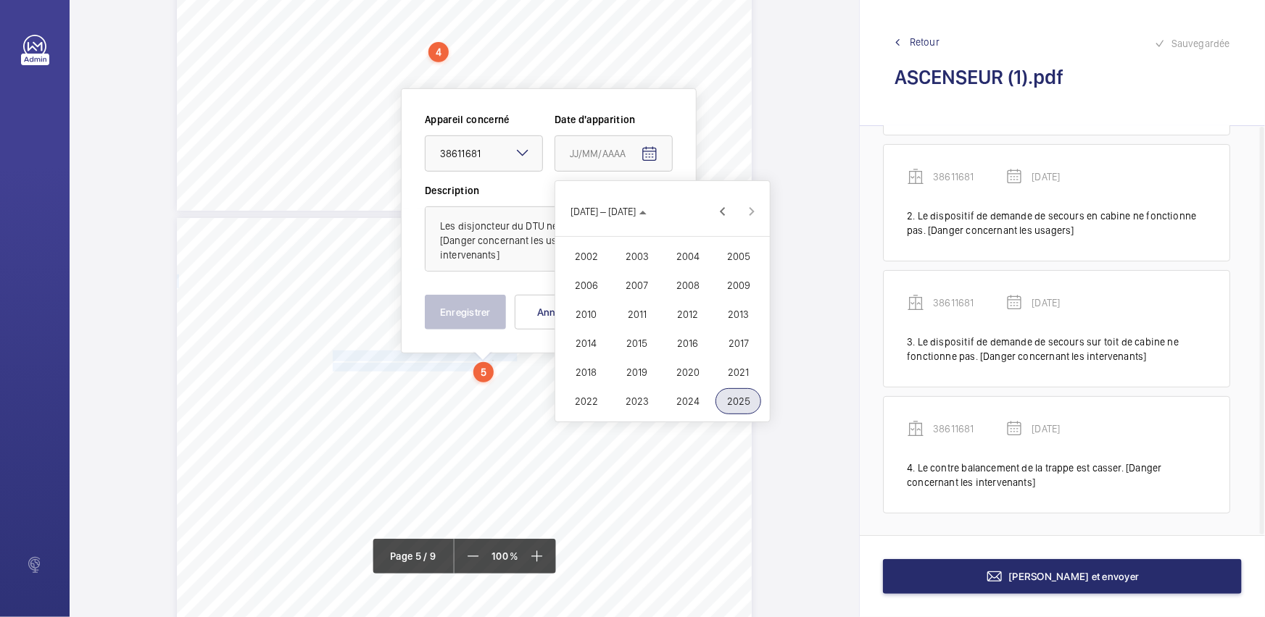
click at [632, 403] on span "2023" at bounding box center [637, 401] width 46 height 26
click at [692, 261] on span "MARS" at bounding box center [688, 256] width 46 height 26
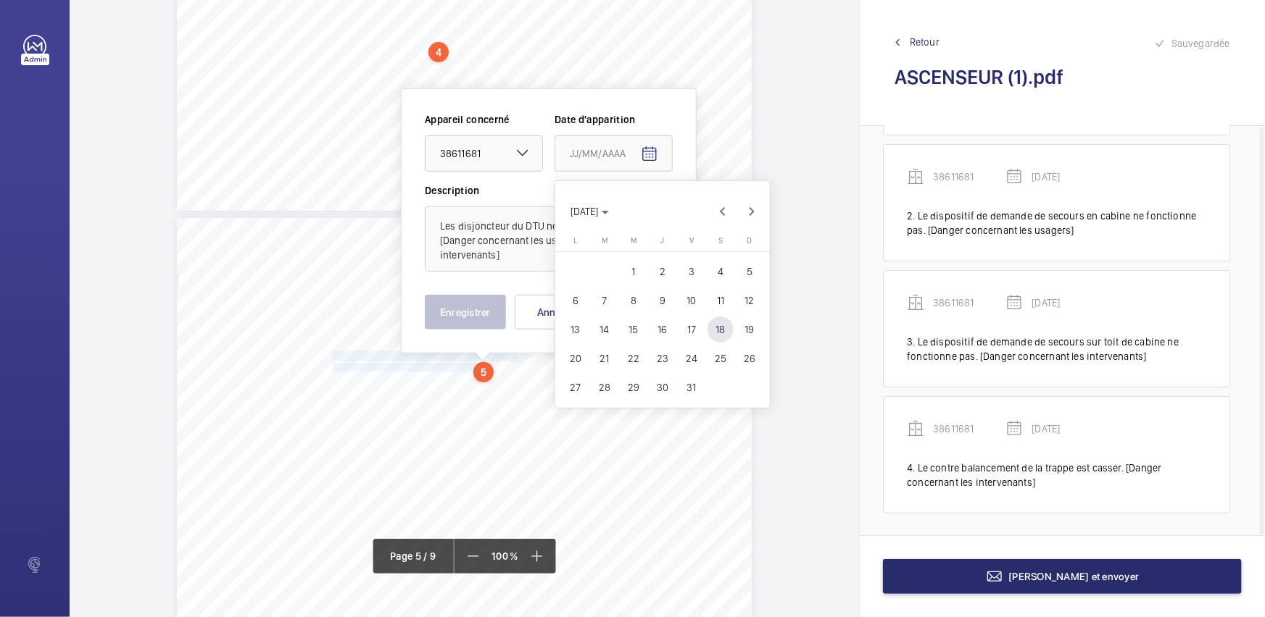
click at [668, 383] on span "30" at bounding box center [662, 388] width 26 height 26
type input "[DATE]"
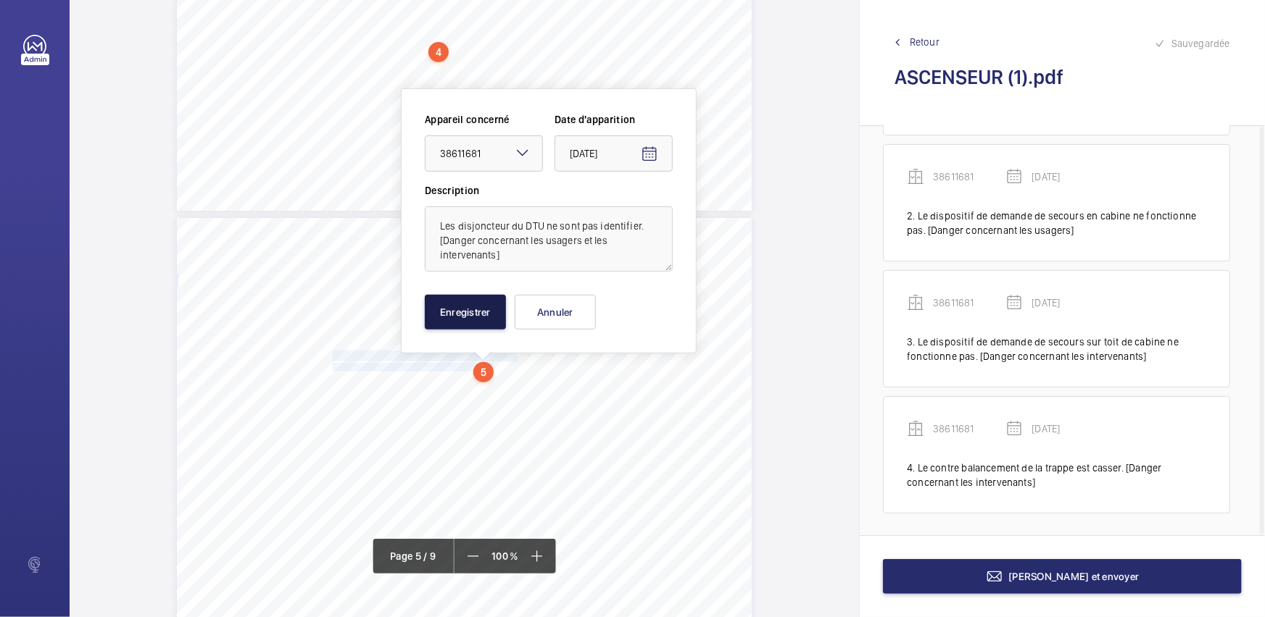
click at [459, 306] on button "Enregistrer" at bounding box center [465, 312] width 81 height 35
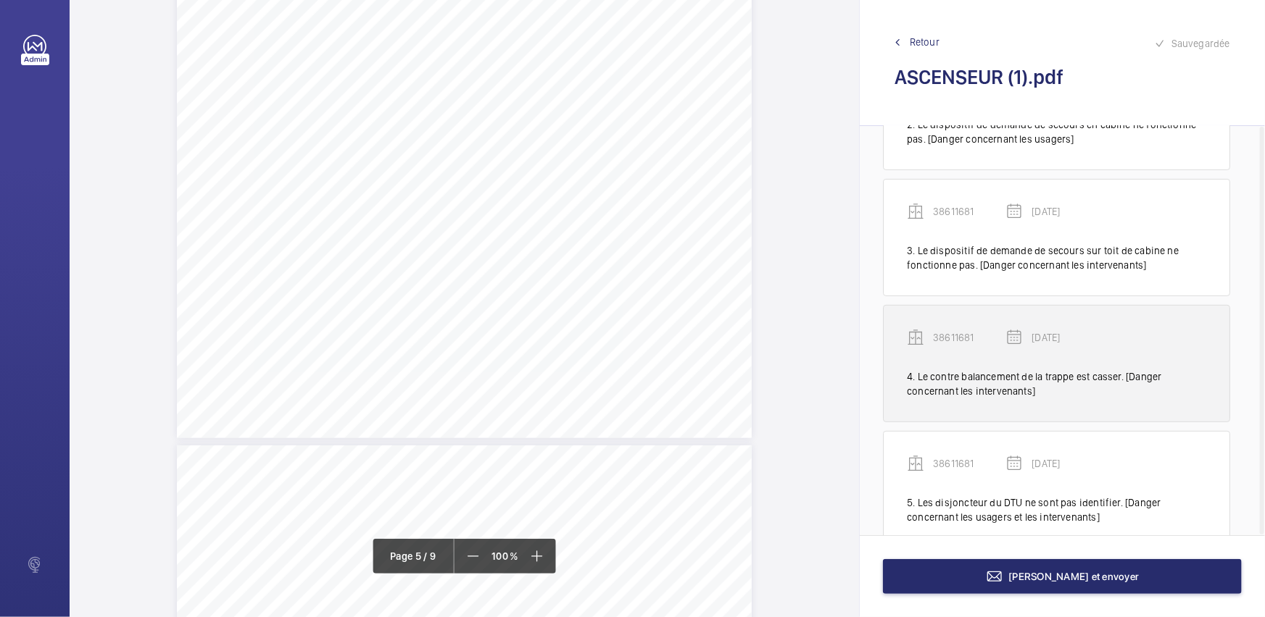
scroll to position [257, 0]
